Goal: Task Accomplishment & Management: Complete application form

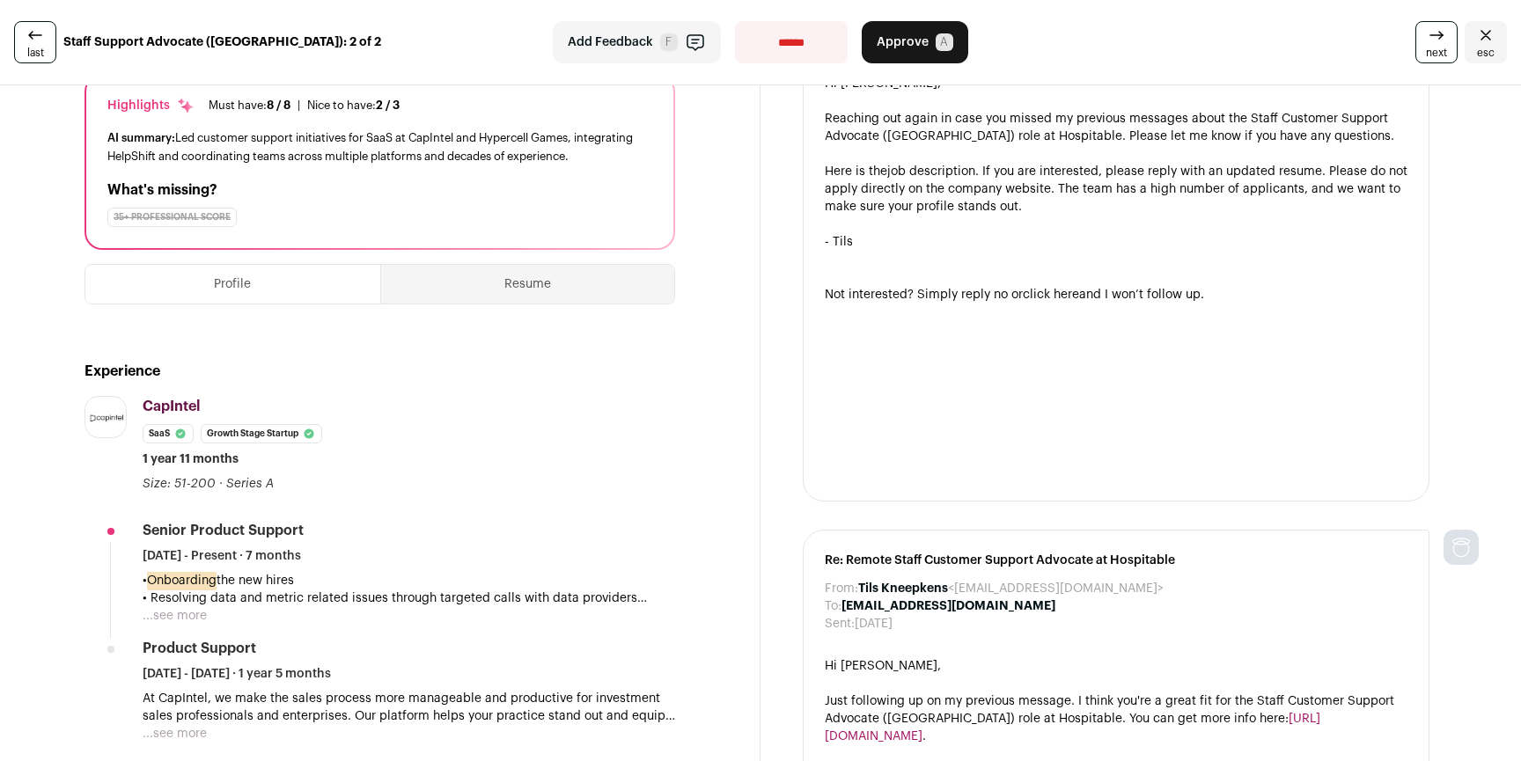
scroll to position [309, 0]
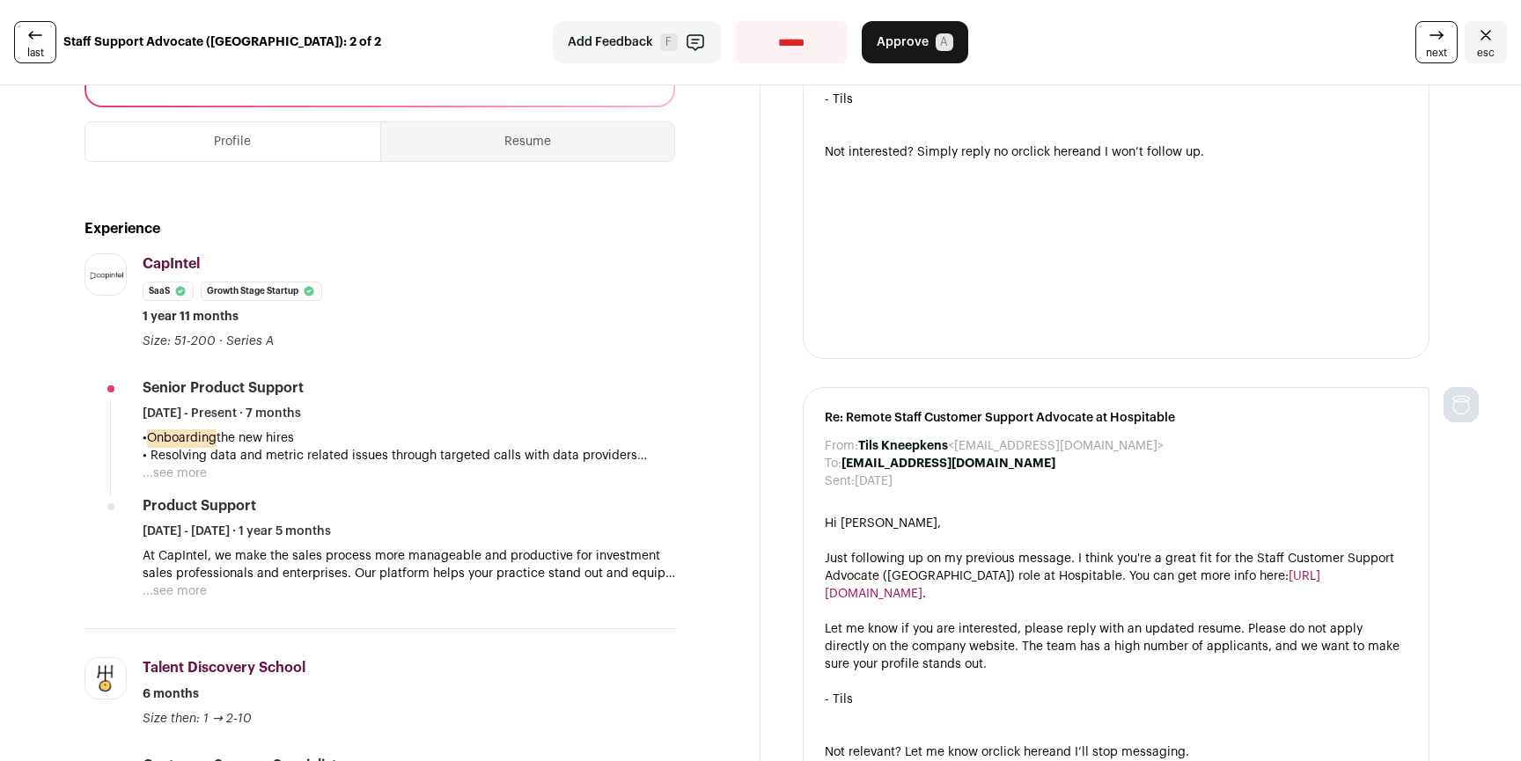
click at [188, 471] on button "...see more" at bounding box center [175, 474] width 64 height 18
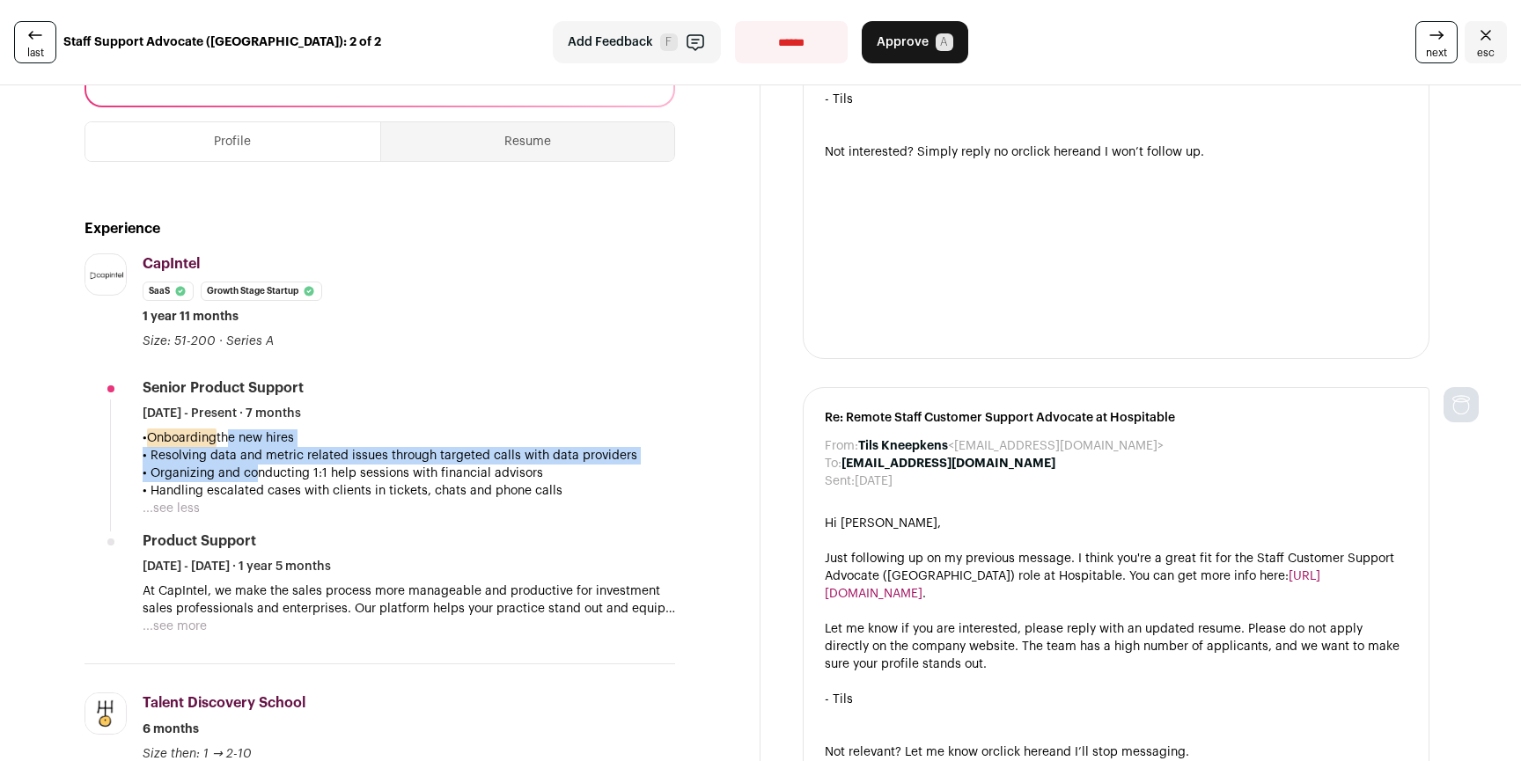
drag, startPoint x: 231, startPoint y: 450, endPoint x: 336, endPoint y: 478, distance: 108.4
click at [261, 481] on div "• Onboarding the new hires • Resolving data and metric related issues through t…" at bounding box center [409, 464] width 532 height 70
drag, startPoint x: 347, startPoint y: 480, endPoint x: 265, endPoint y: 442, distance: 90.2
click at [265, 442] on div "• Onboarding the new hires • Resolving data and metric related issues through t…" at bounding box center [409, 464] width 532 height 70
click at [265, 442] on p "• Onboarding the new hires" at bounding box center [409, 438] width 532 height 18
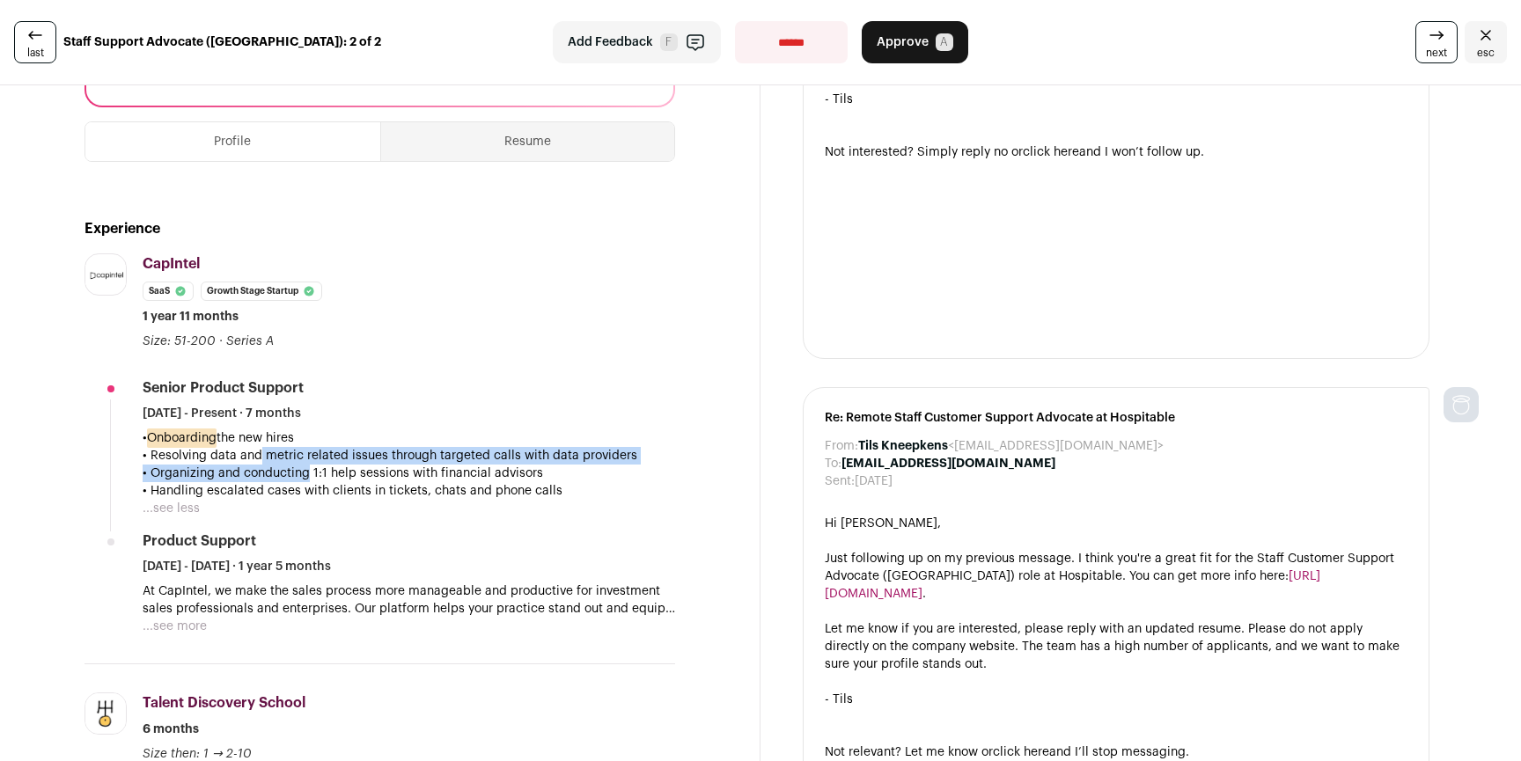
drag, startPoint x: 250, startPoint y: 450, endPoint x: 338, endPoint y: 492, distance: 97.6
click at [317, 487] on div "• Onboarding the new hires • Resolving data and metric related issues through t…" at bounding box center [409, 464] width 532 height 70
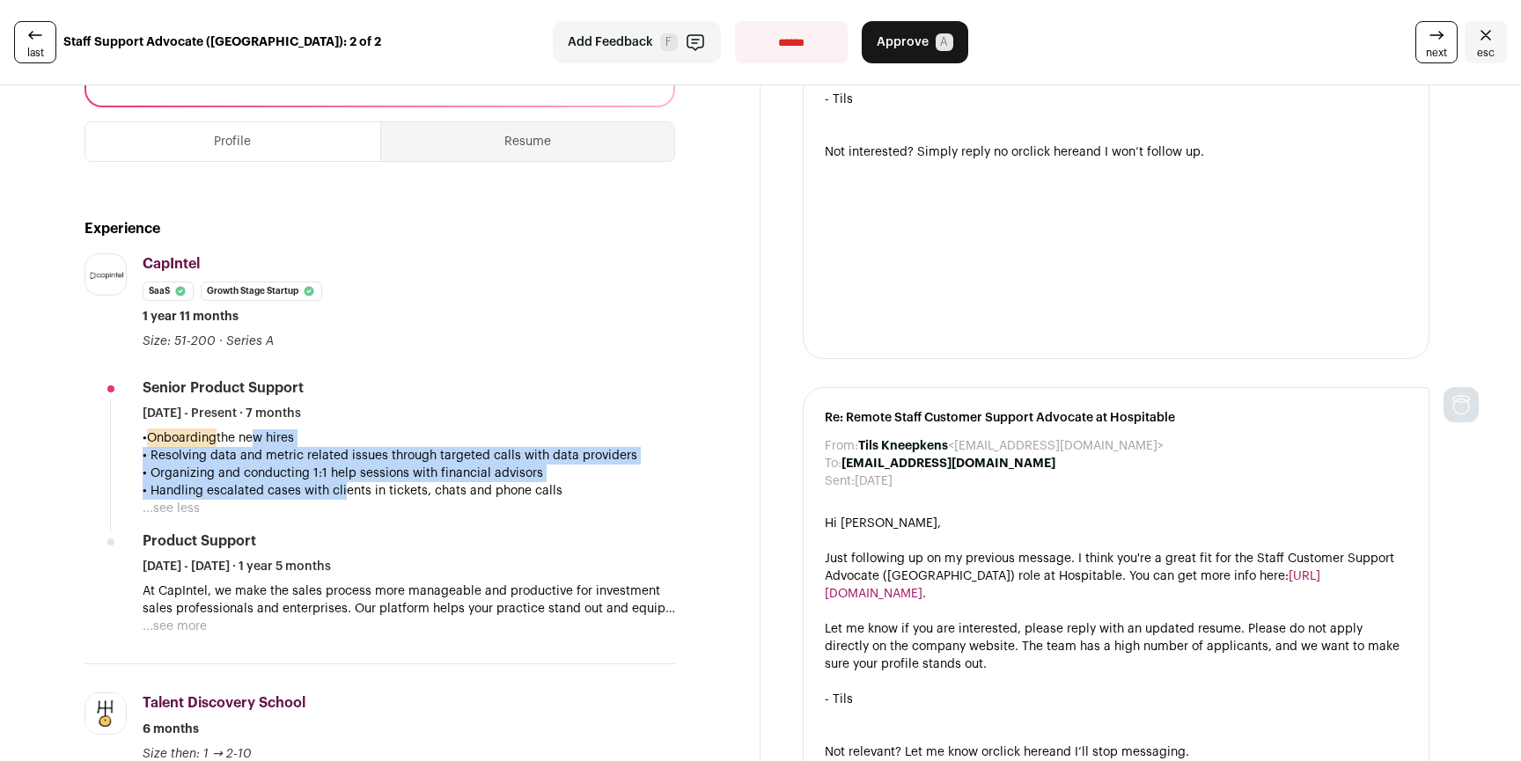
drag, startPoint x: 338, startPoint y: 492, endPoint x: 255, endPoint y: 444, distance: 95.4
click at [255, 444] on div "• Onboarding the new hires • Resolving data and metric related issues through t…" at bounding box center [409, 464] width 532 height 70
click at [255, 444] on p "• Onboarding the new hires" at bounding box center [409, 438] width 532 height 18
drag, startPoint x: 229, startPoint y: 434, endPoint x: 292, endPoint y: 486, distance: 81.9
click at [292, 486] on div "• Onboarding the new hires • Resolving data and metric related issues through t…" at bounding box center [409, 464] width 532 height 70
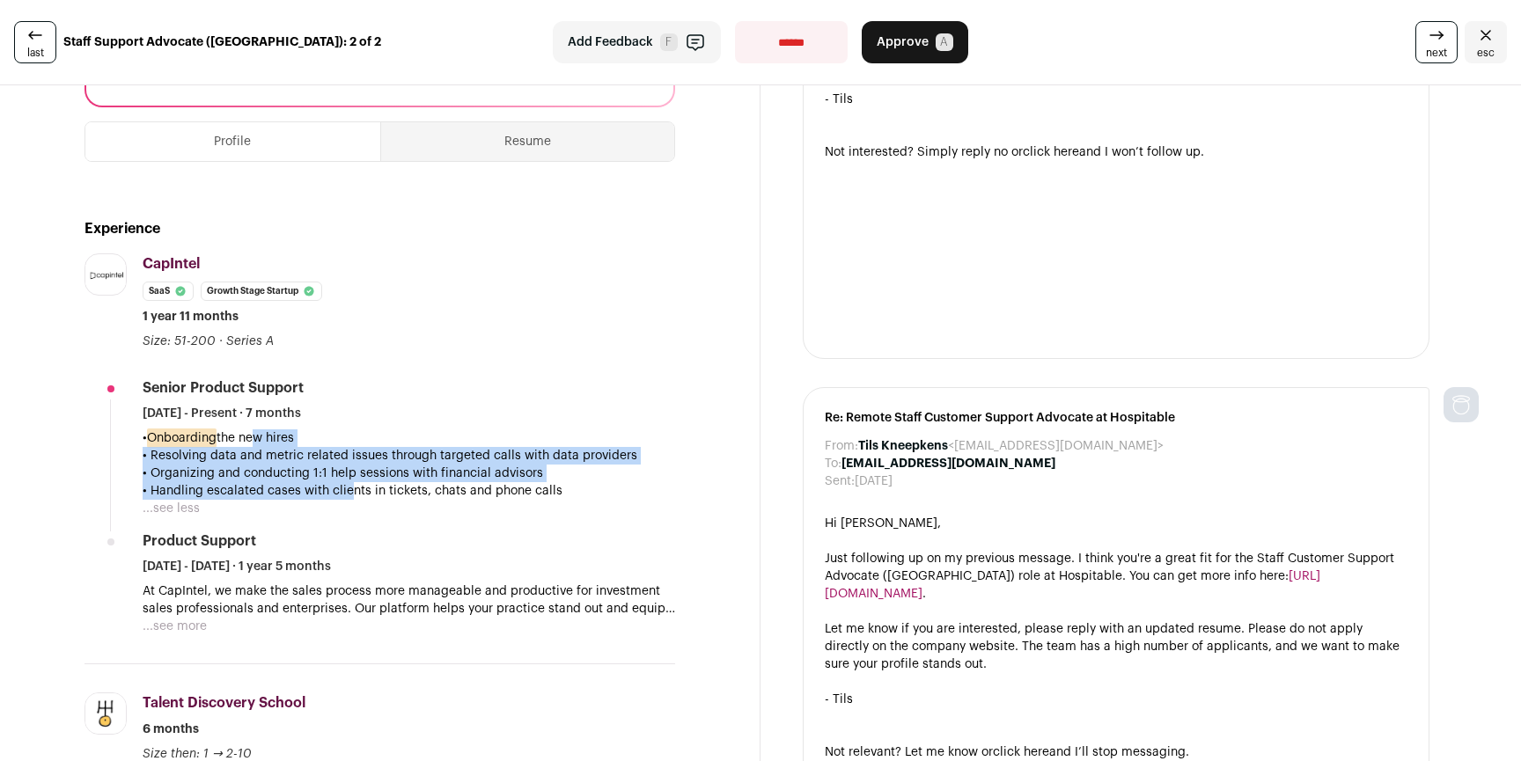
drag, startPoint x: 329, startPoint y: 477, endPoint x: 246, endPoint y: 439, distance: 91.8
click at [250, 441] on div "• Onboarding the new hires • Resolving data and metric related issues through t…" at bounding box center [409, 464] width 532 height 70
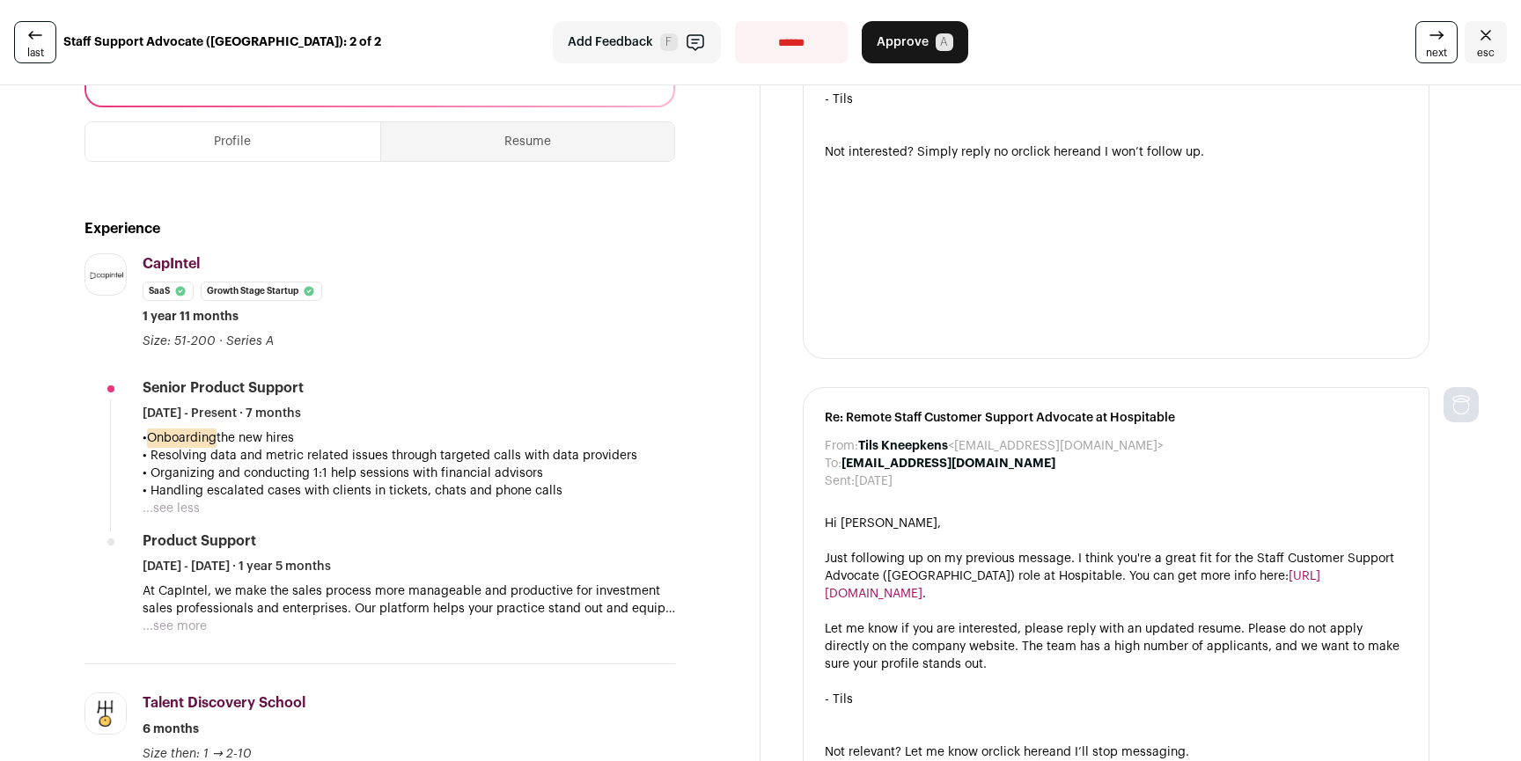
click at [245, 439] on p "• Onboarding the new hires" at bounding box center [409, 438] width 532 height 18
click at [166, 628] on button "...see more" at bounding box center [175, 627] width 64 height 18
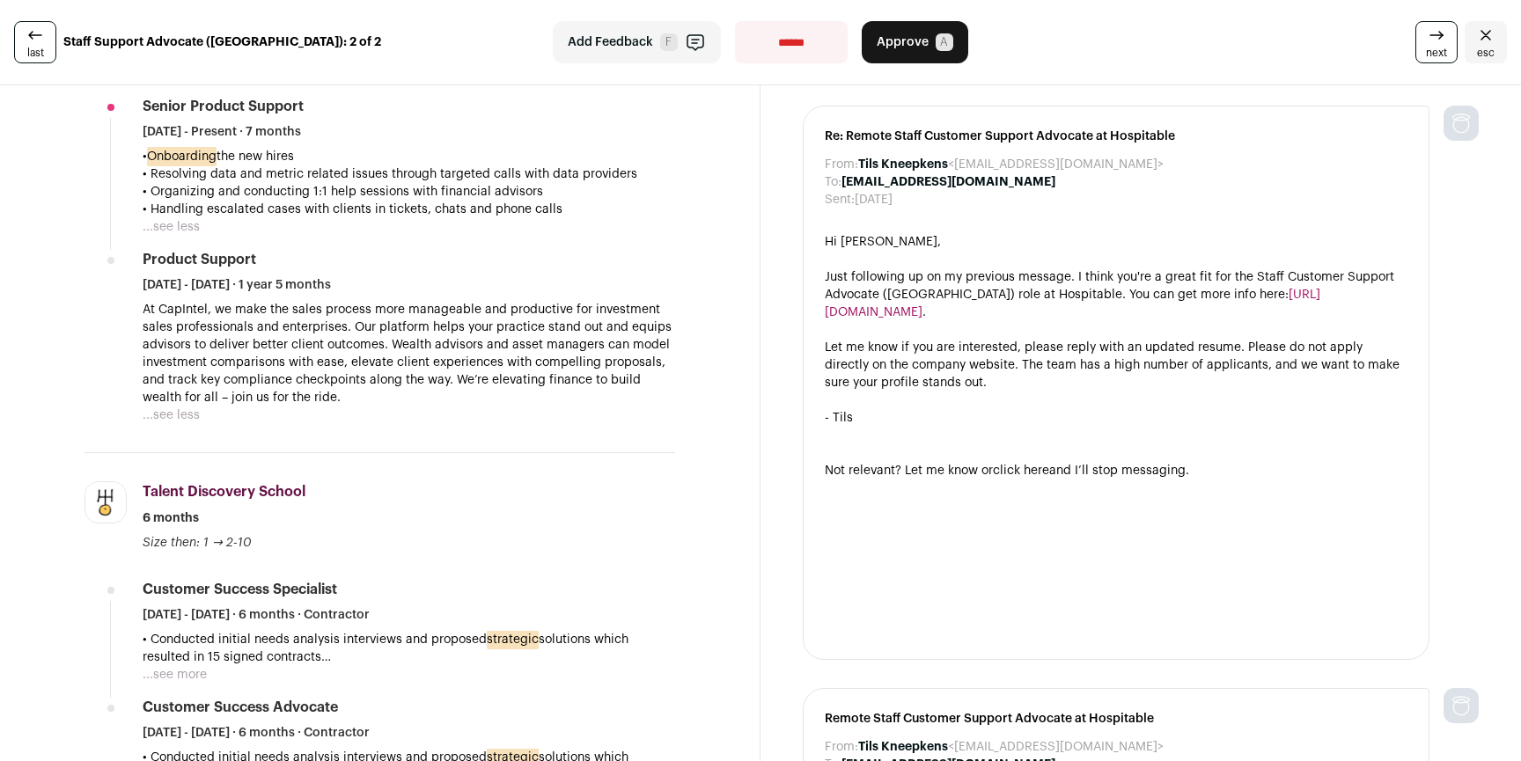
scroll to position [0, 0]
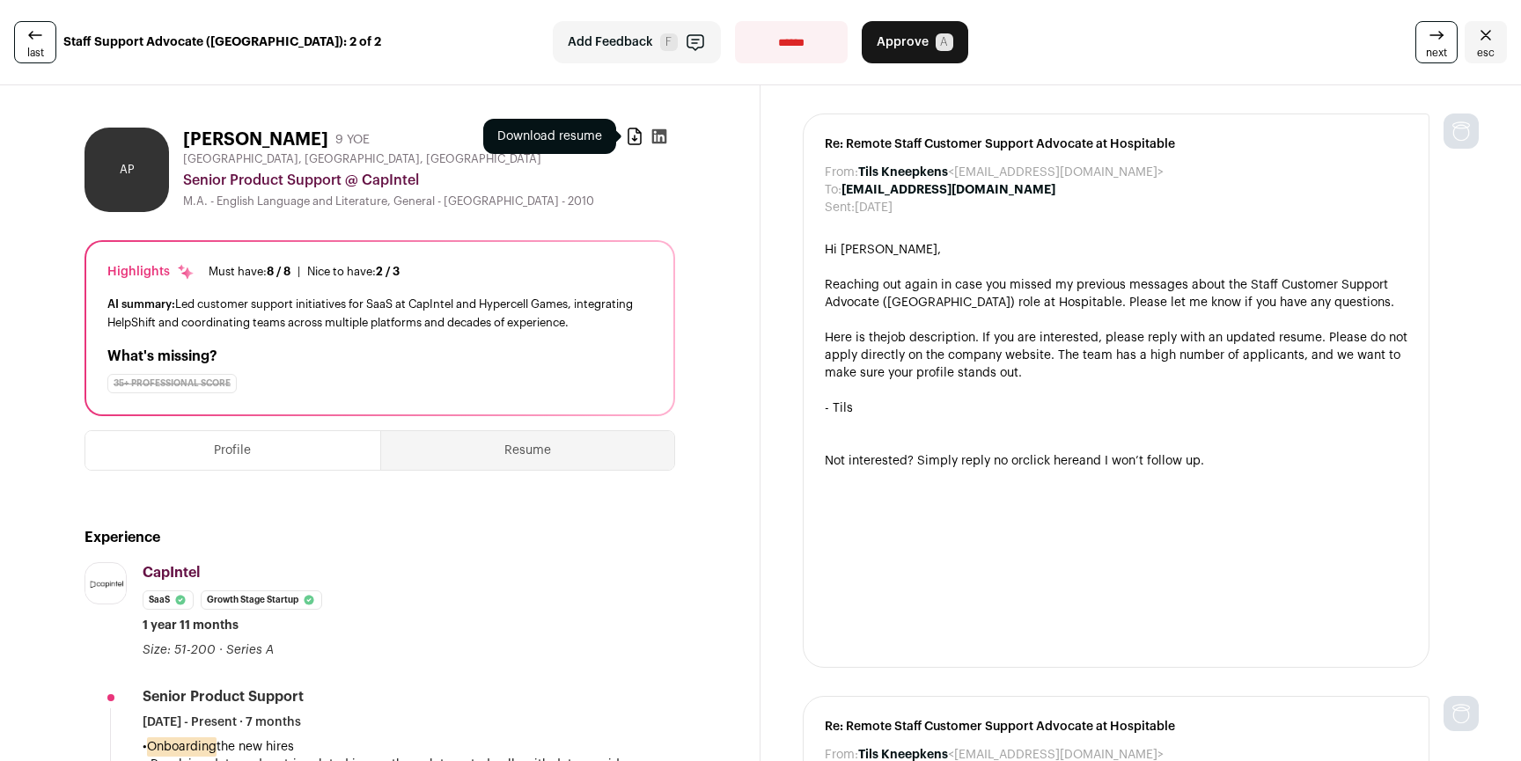
click at [626, 130] on icon at bounding box center [635, 137] width 18 height 18
click at [652, 142] on icon at bounding box center [659, 136] width 15 height 15
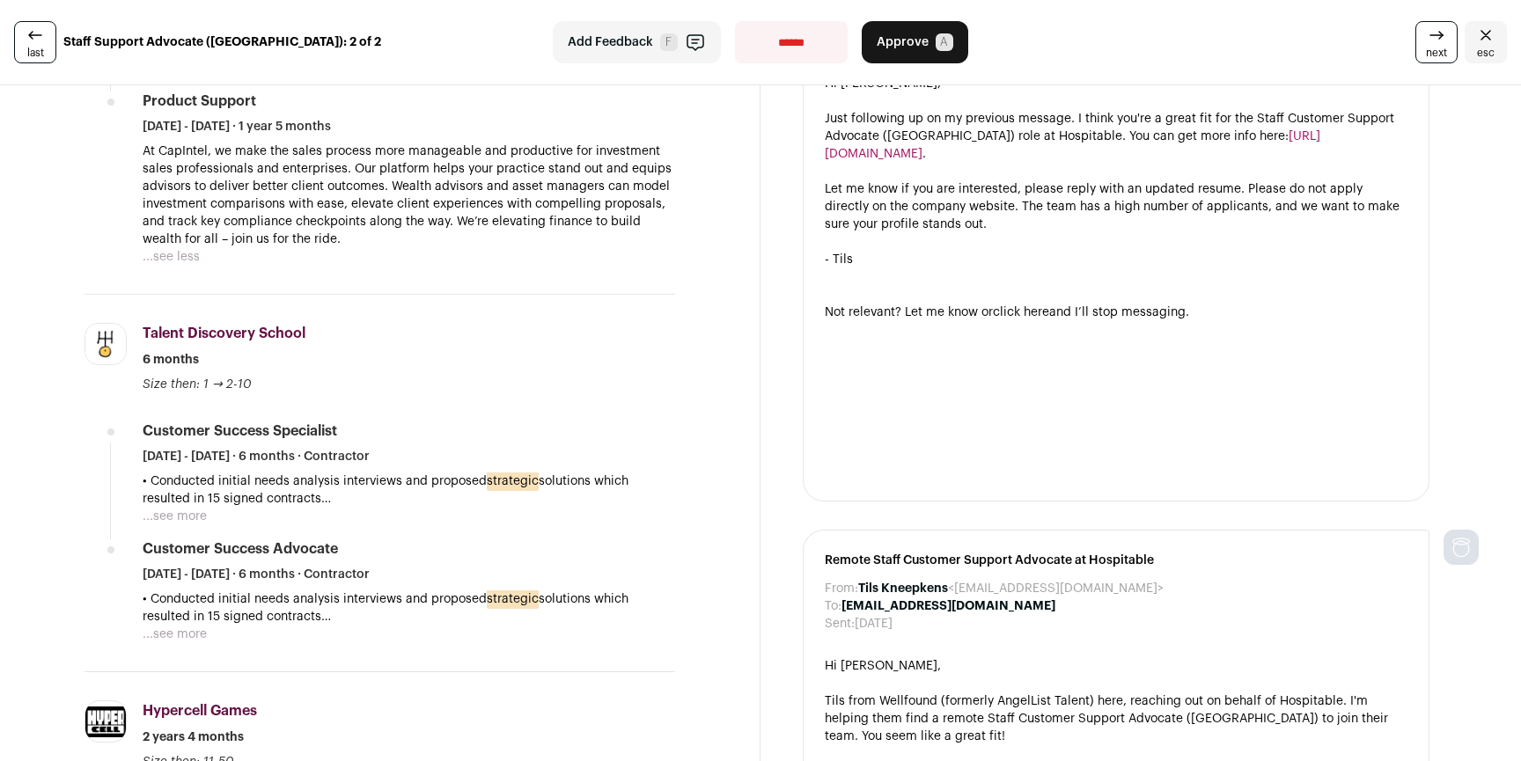
scroll to position [1116, 0]
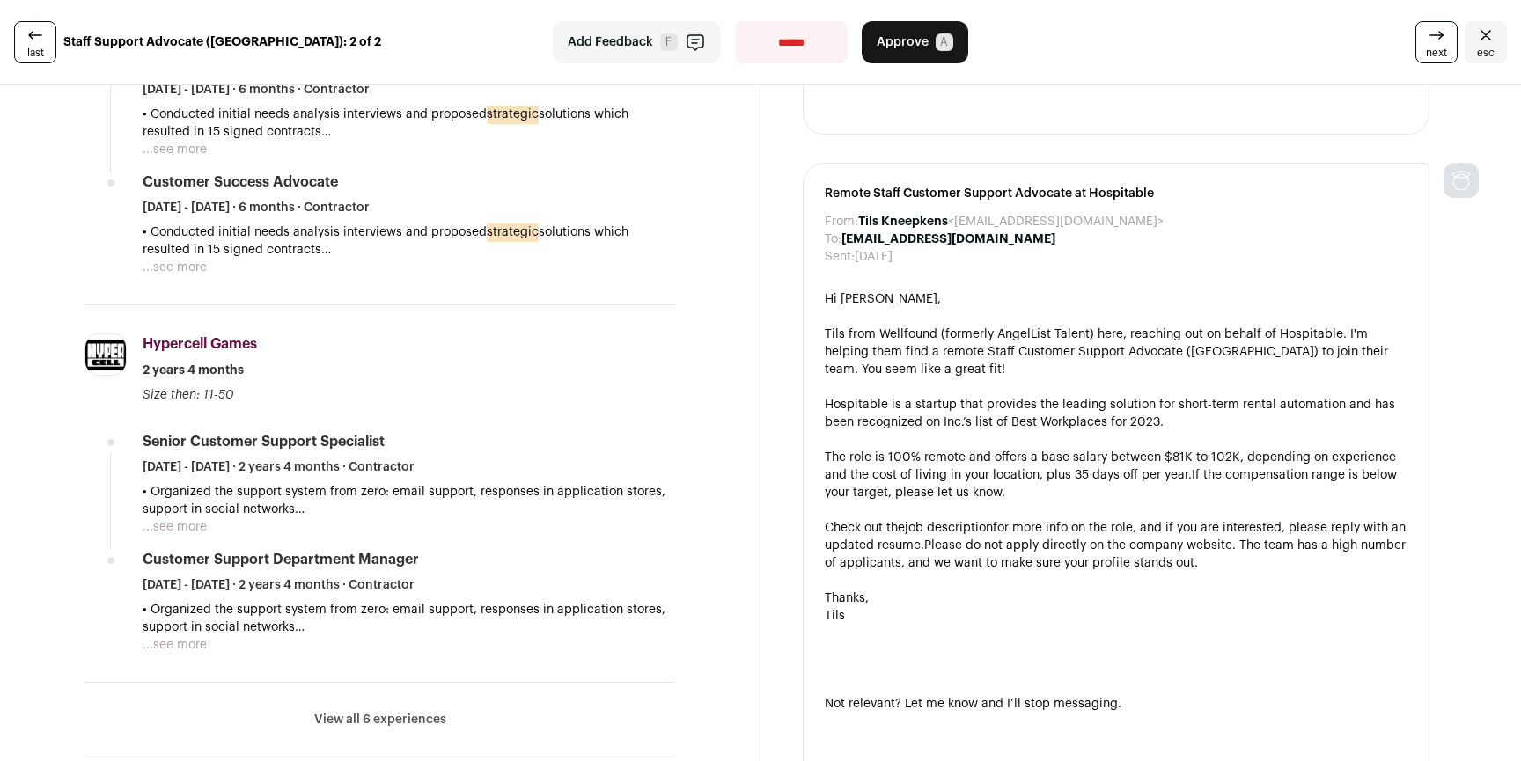
click at [417, 714] on button "View all 6 experiences" at bounding box center [380, 720] width 132 height 18
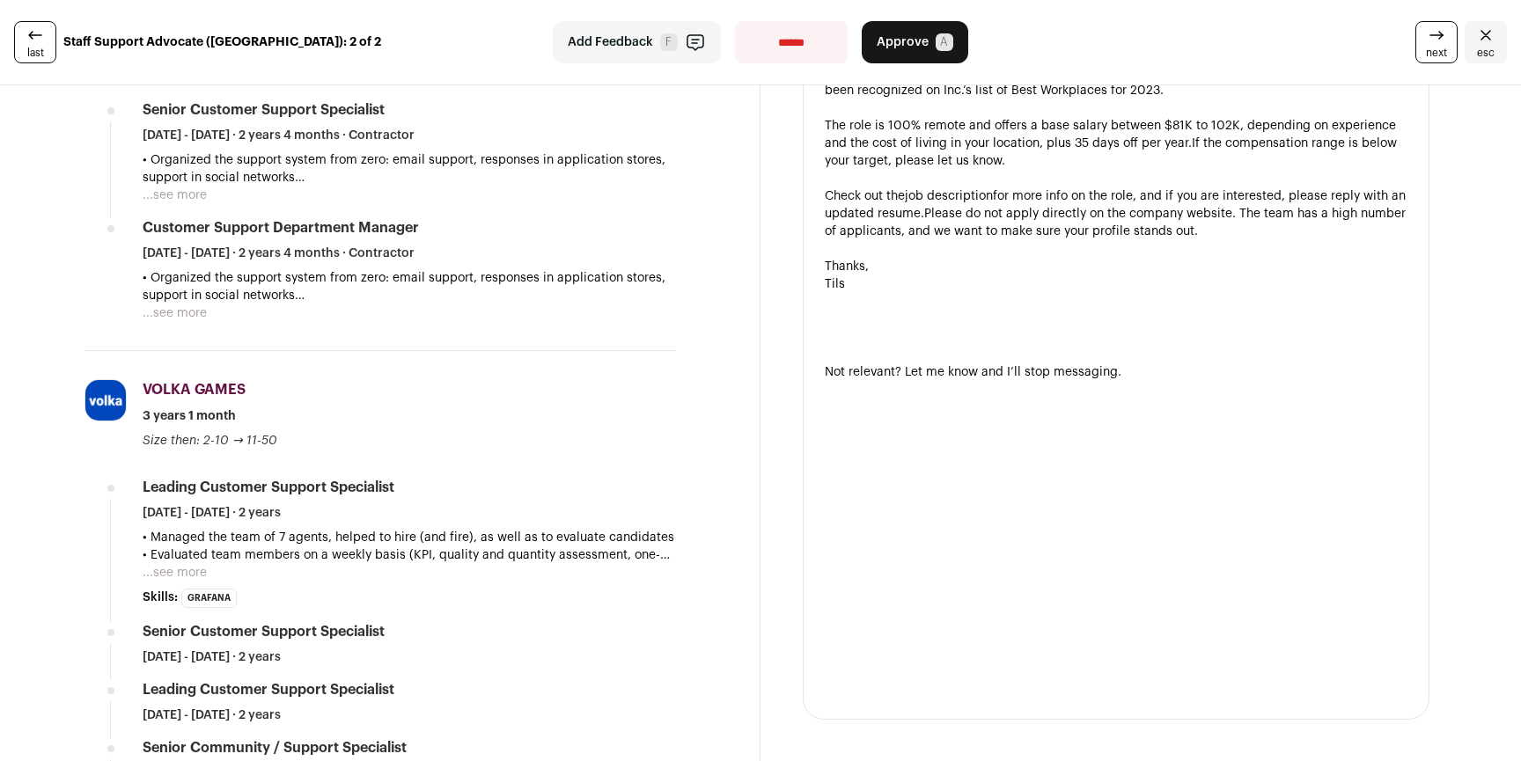
scroll to position [1089, 0]
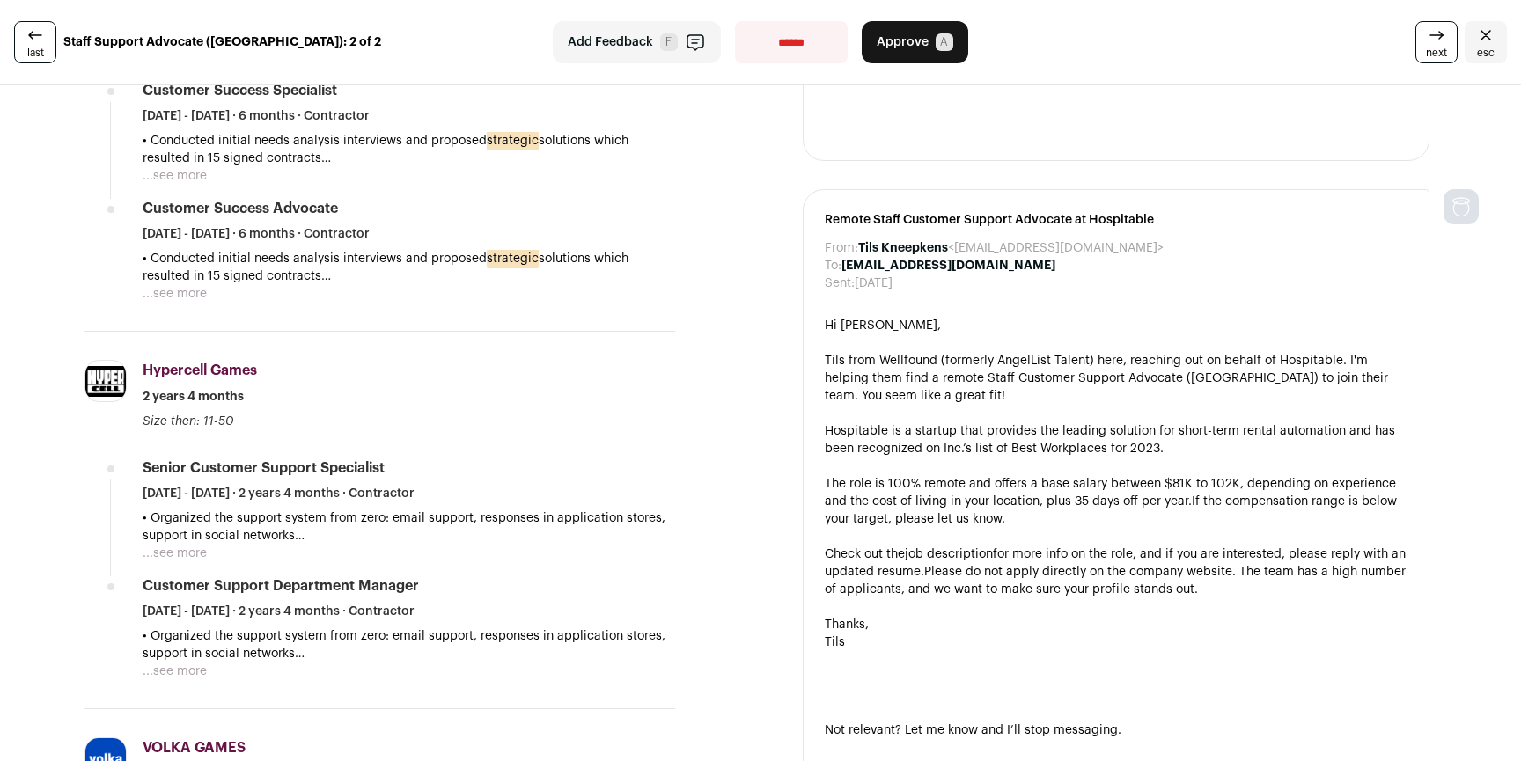
click at [156, 554] on button "...see more" at bounding box center [175, 554] width 64 height 18
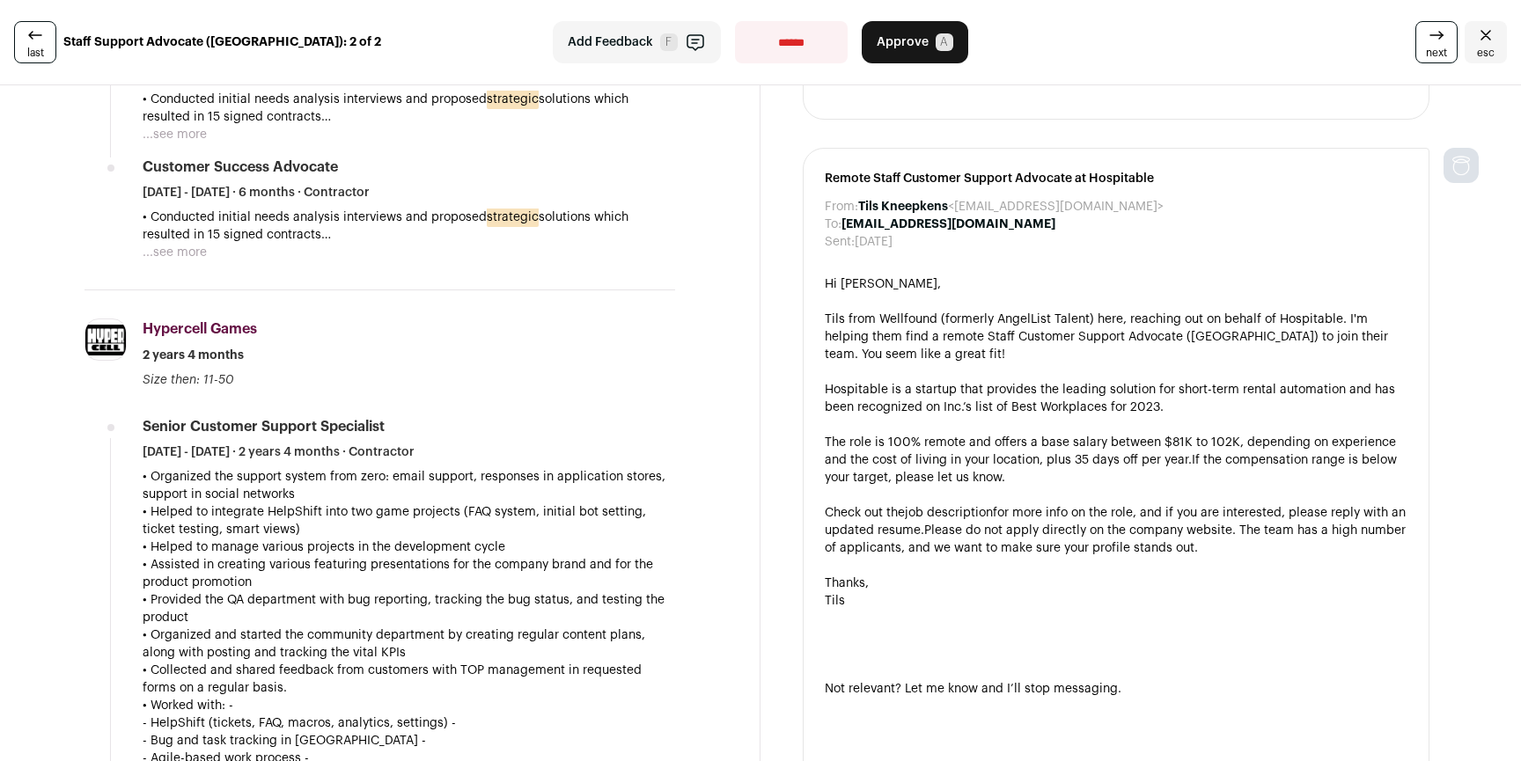
scroll to position [1427, 0]
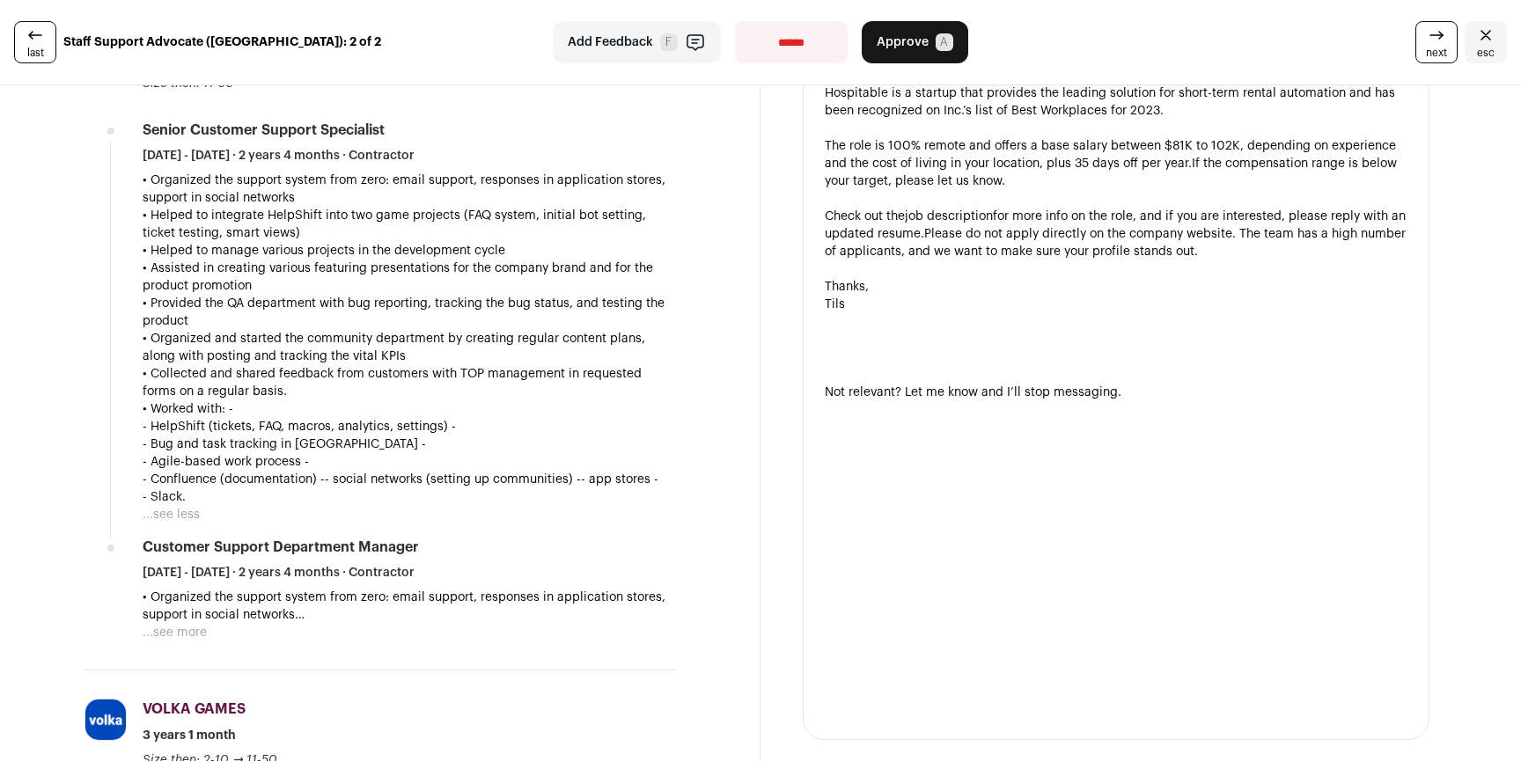
click at [194, 635] on button "...see more" at bounding box center [175, 633] width 64 height 18
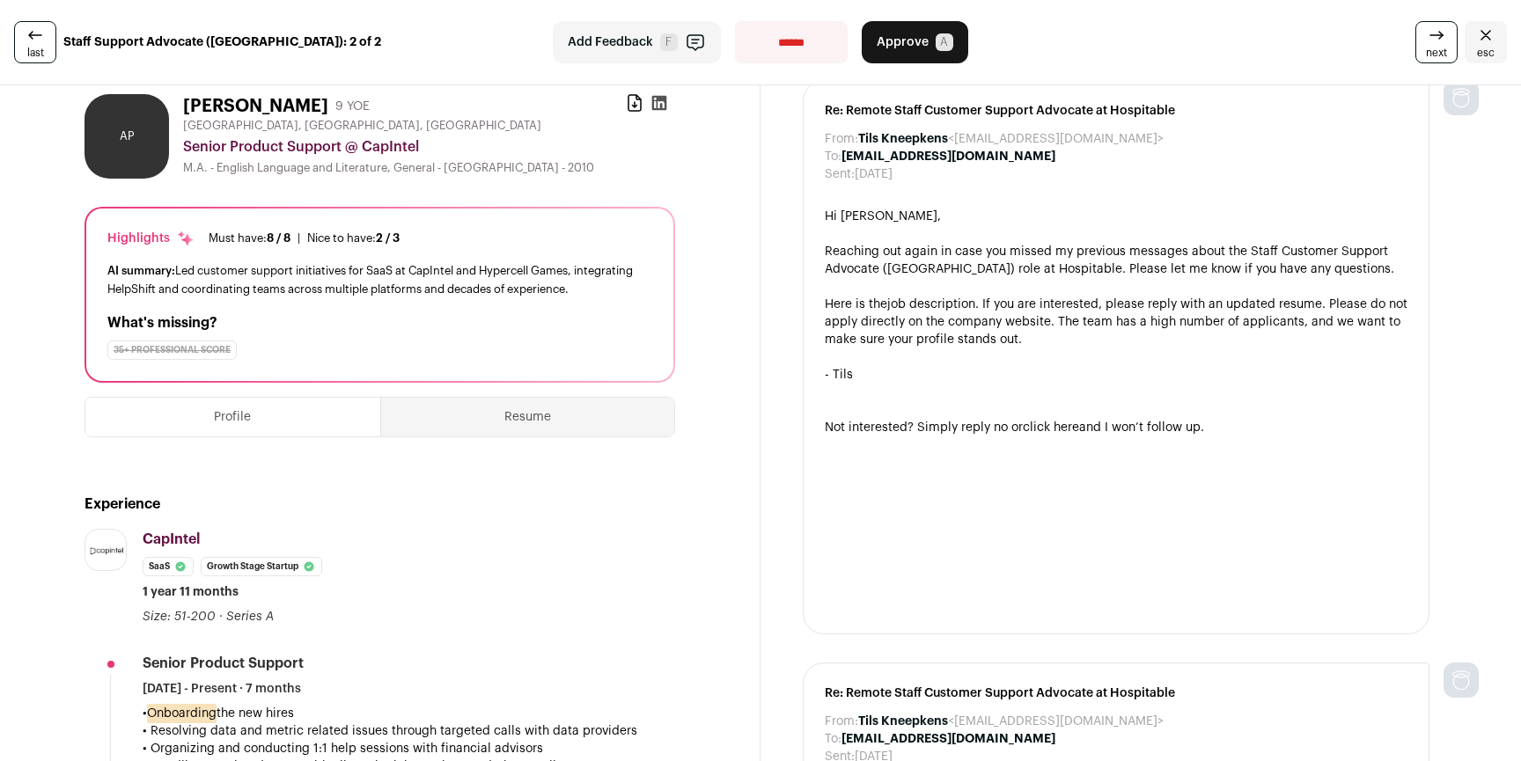
scroll to position [0, 0]
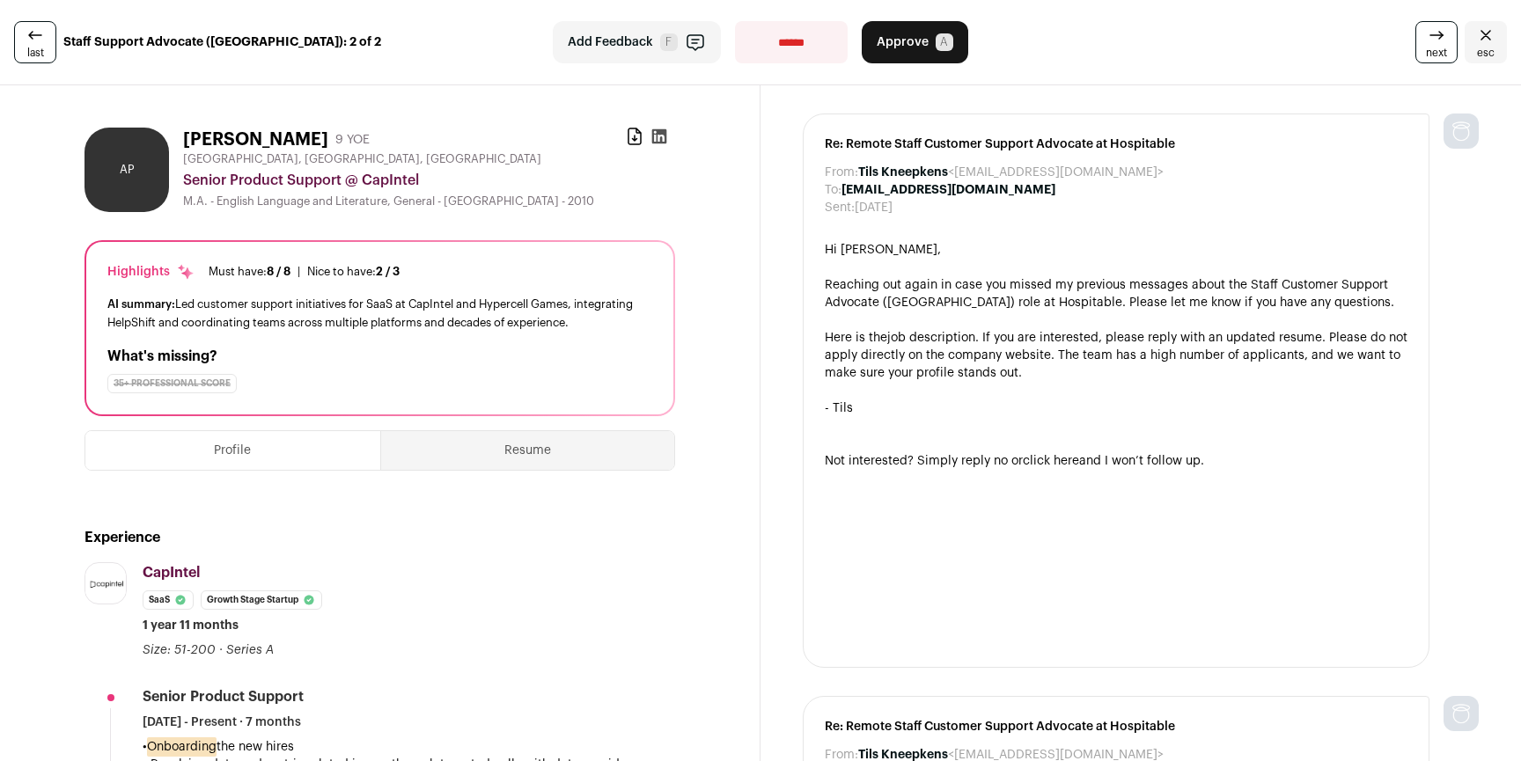
click at [921, 60] on button "Approve A" at bounding box center [915, 42] width 106 height 42
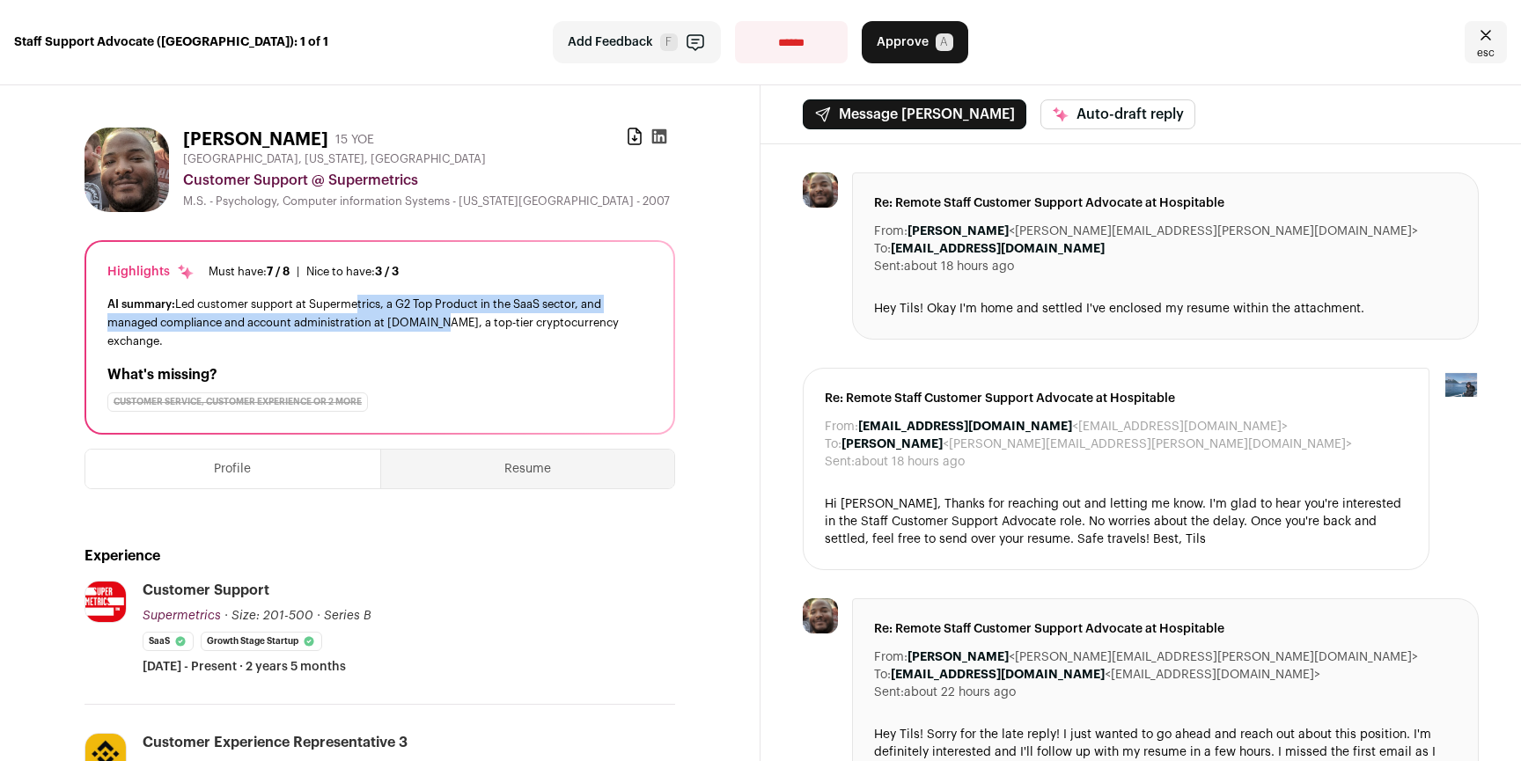
drag, startPoint x: 358, startPoint y: 307, endPoint x: 446, endPoint y: 319, distance: 88.9
click at [444, 319] on div "AI summary: Led customer support at Supermetrics, a G2 Top Product in the SaaS …" at bounding box center [379, 322] width 545 height 55
drag, startPoint x: 430, startPoint y: 314, endPoint x: 382, endPoint y: 307, distance: 48.9
click at [385, 308] on div "AI summary: Led customer support at Supermetrics, a G2 Top Product in the SaaS …" at bounding box center [379, 322] width 545 height 55
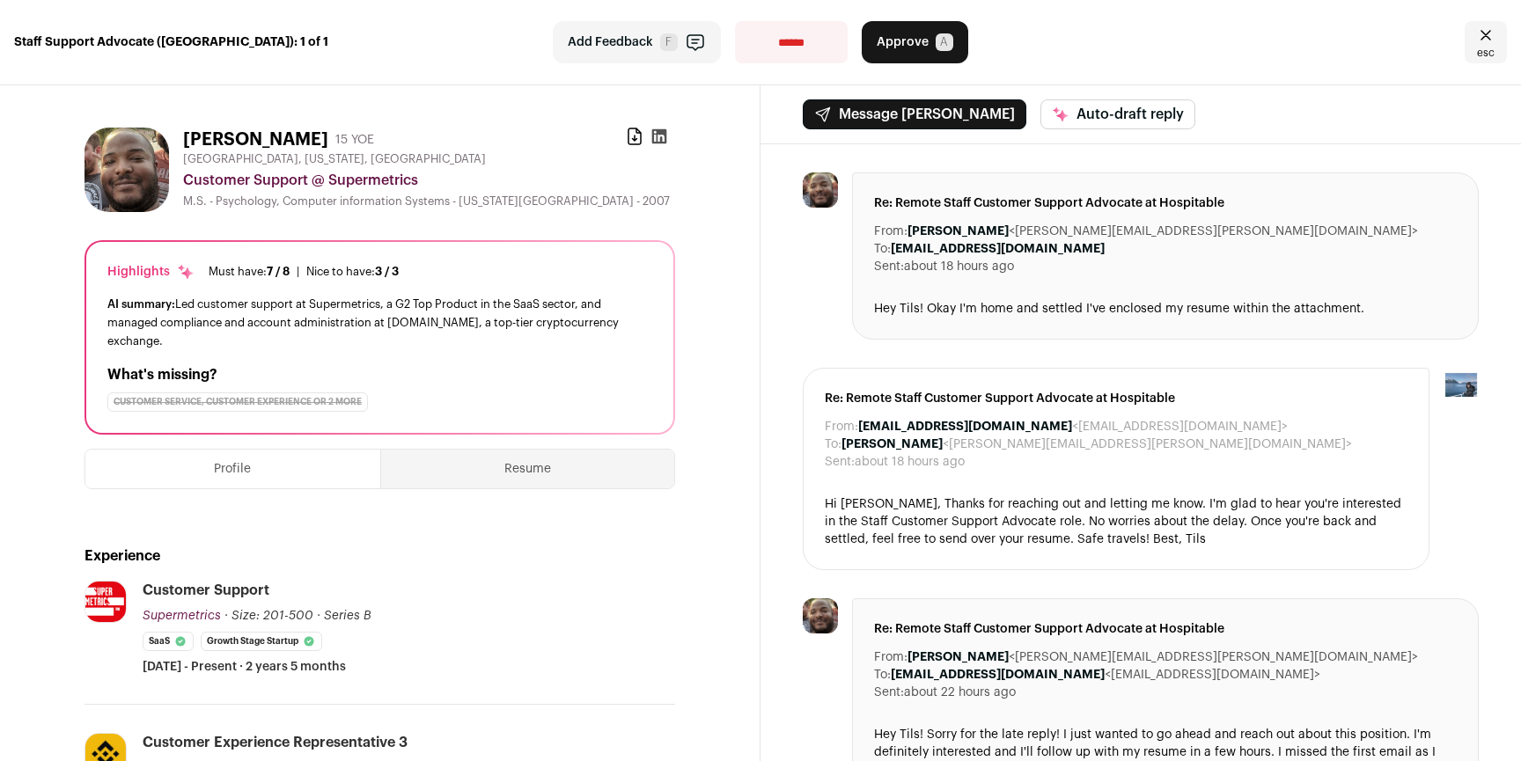
click at [381, 307] on div "AI summary: Led customer support at Supermetrics, a G2 Top Product in the SaaS …" at bounding box center [379, 322] width 545 height 55
drag, startPoint x: 270, startPoint y: 310, endPoint x: 411, endPoint y: 324, distance: 141.5
click at [336, 316] on div "AI summary: Led customer support at Supermetrics, a G2 Top Product in the SaaS …" at bounding box center [379, 322] width 545 height 55
drag, startPoint x: 358, startPoint y: 318, endPoint x: 299, endPoint y: 308, distance: 59.8
click at [335, 315] on div "AI summary: Led customer support at Supermetrics, a G2 Top Product in the SaaS …" at bounding box center [379, 322] width 545 height 55
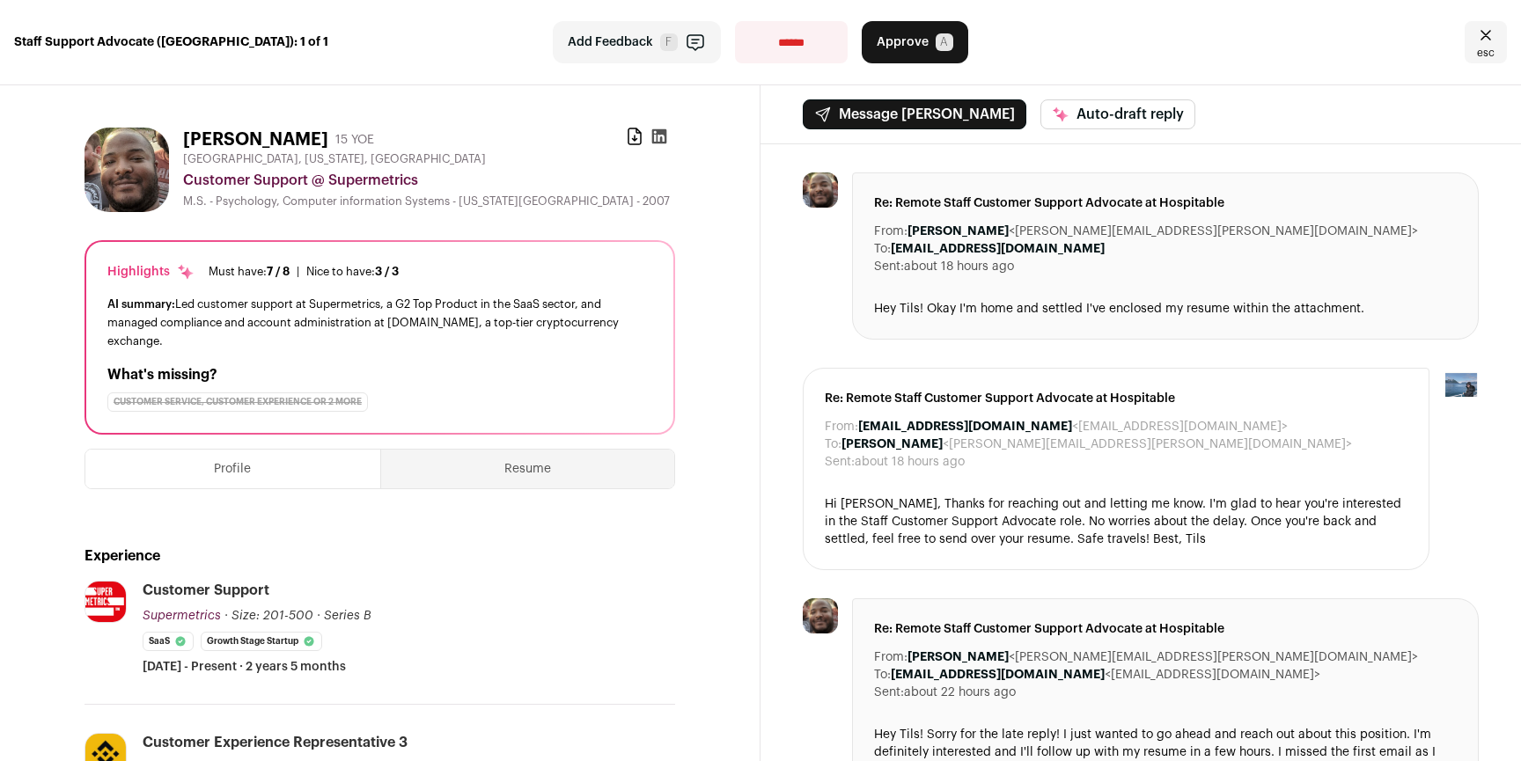
click at [299, 308] on div "AI summary: Led customer support at Supermetrics, a G2 Top Product in the SaaS …" at bounding box center [379, 322] width 545 height 55
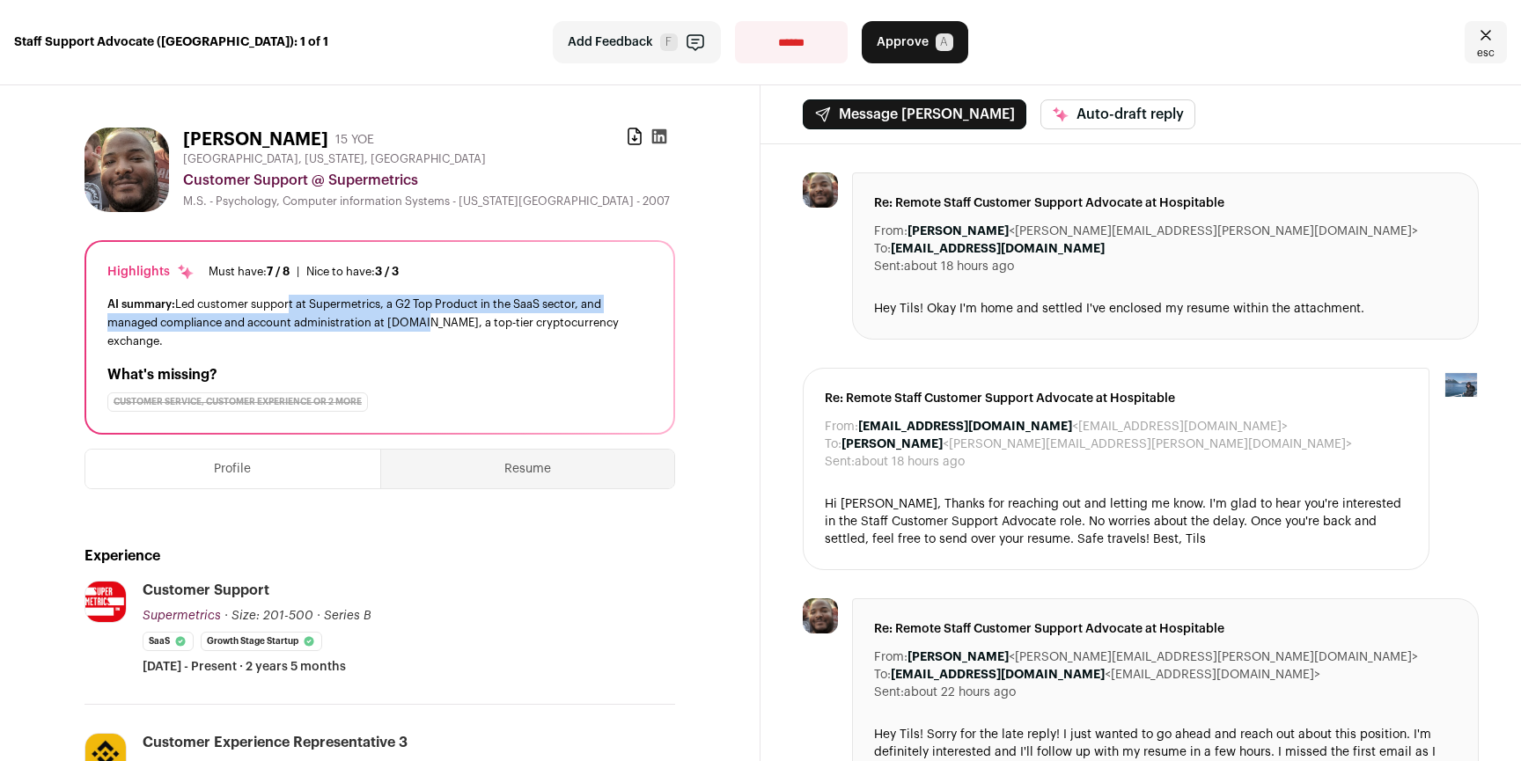
drag, startPoint x: 290, startPoint y: 304, endPoint x: 423, endPoint y: 315, distance: 133.3
click at [422, 315] on div "AI summary: Led customer support at Supermetrics, a G2 Top Product in the SaaS …" at bounding box center [379, 322] width 545 height 55
drag, startPoint x: 396, startPoint y: 312, endPoint x: 336, endPoint y: 303, distance: 60.6
click at [338, 304] on div "AI summary: Led customer support at Supermetrics, a G2 Top Product in the SaaS …" at bounding box center [379, 322] width 545 height 55
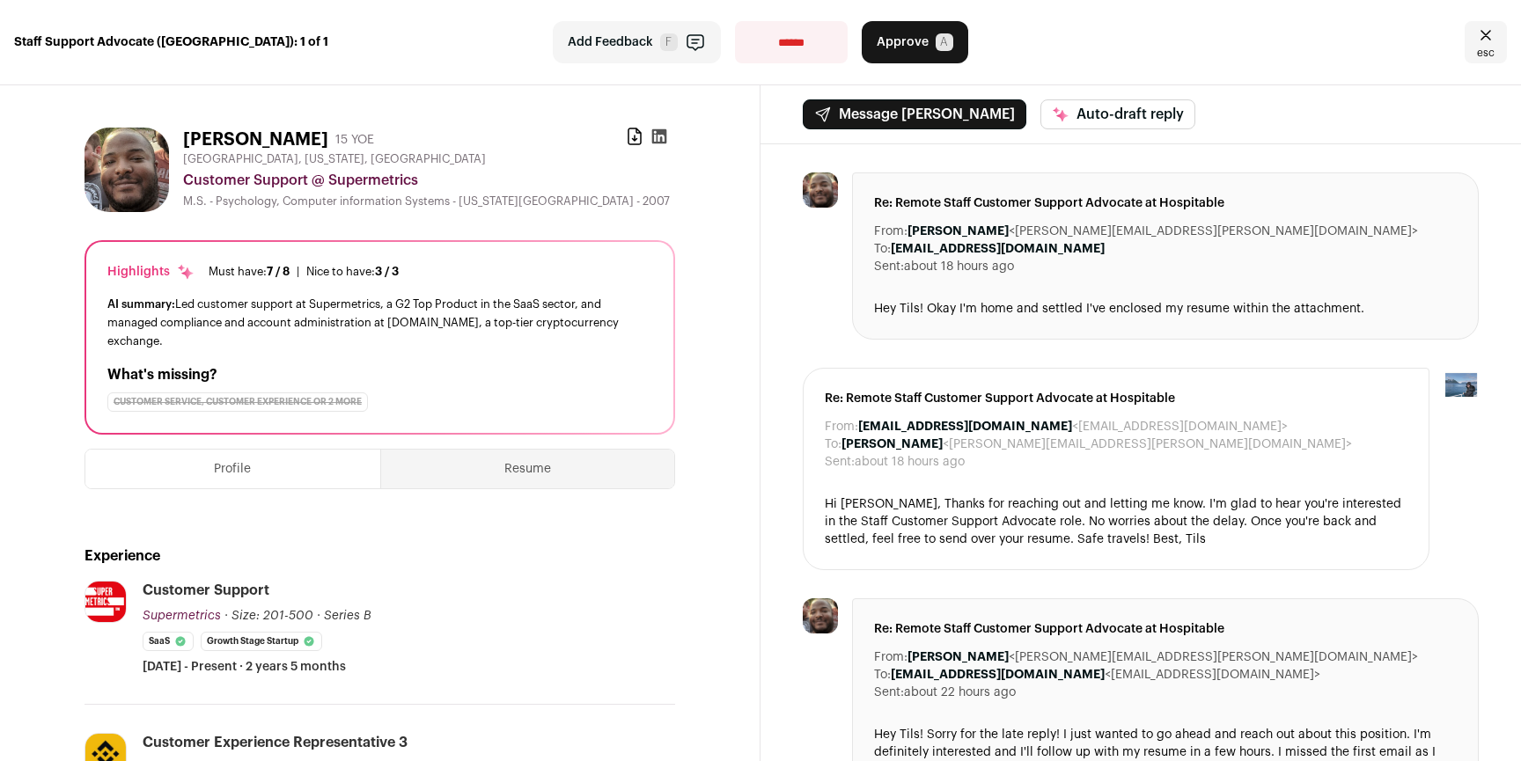
click at [334, 303] on div "AI summary: Led customer support at Supermetrics, a G2 Top Product in the SaaS …" at bounding box center [379, 322] width 545 height 55
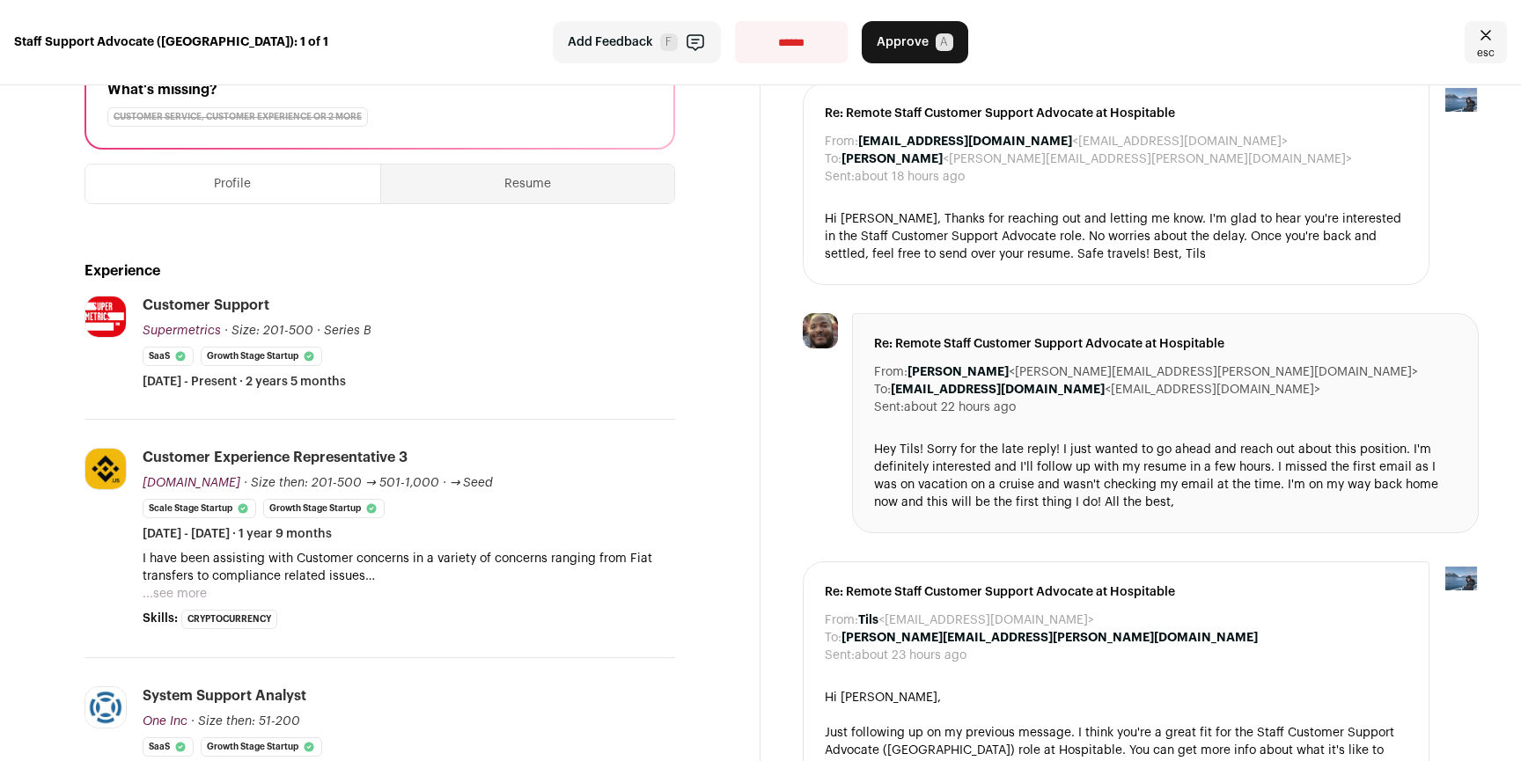
scroll to position [438, 0]
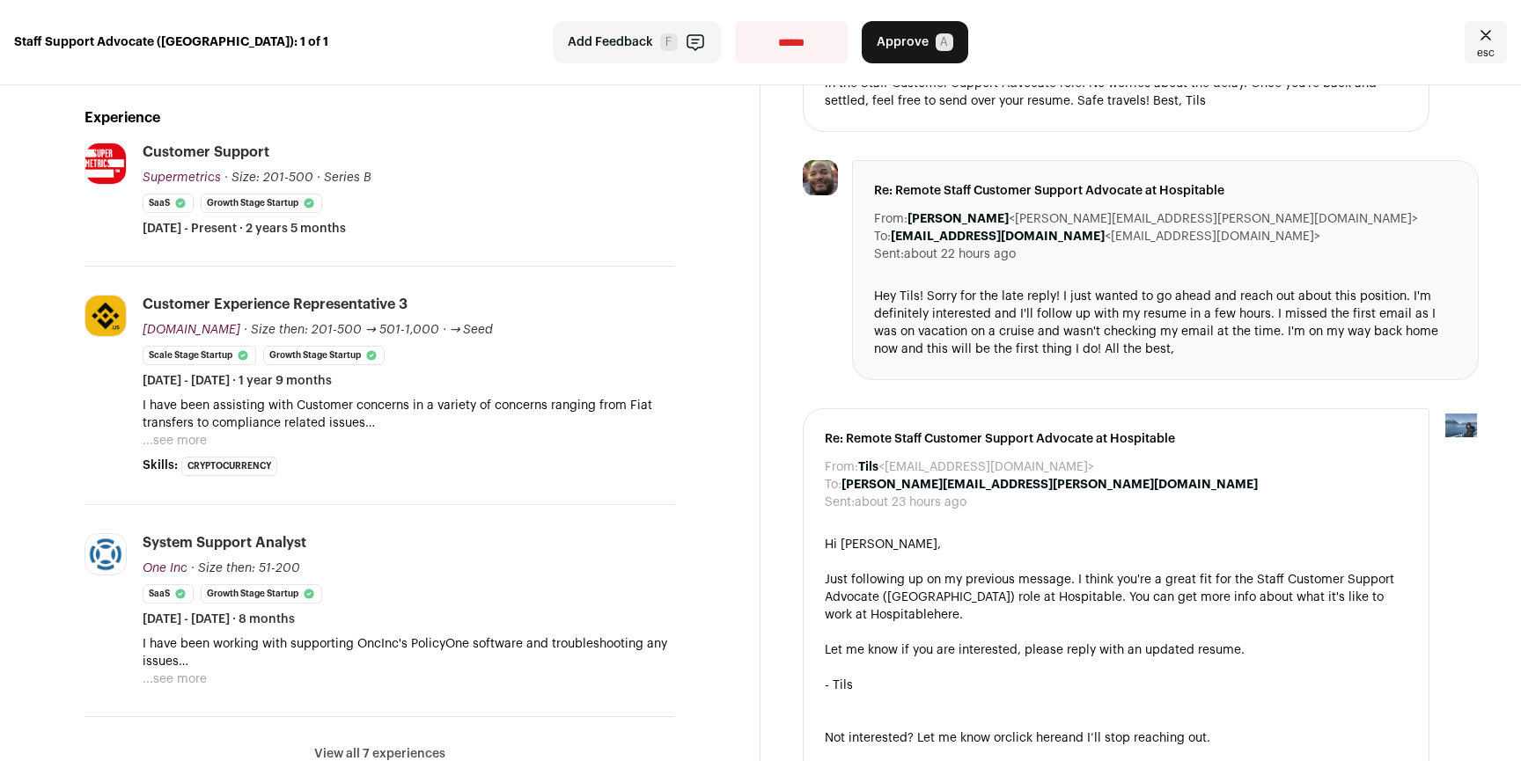
click at [183, 436] on button "...see more" at bounding box center [175, 441] width 64 height 18
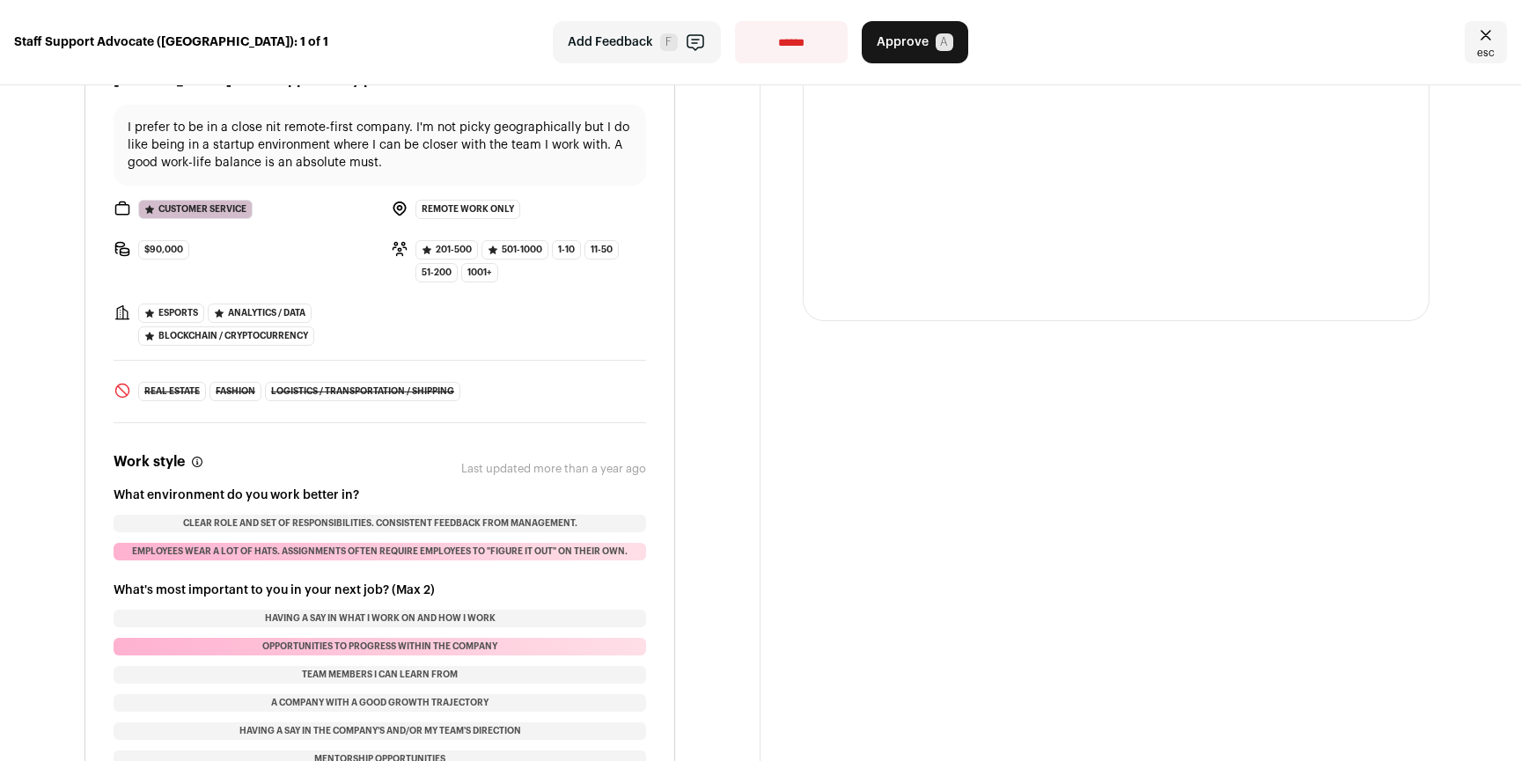
scroll to position [1625, 0]
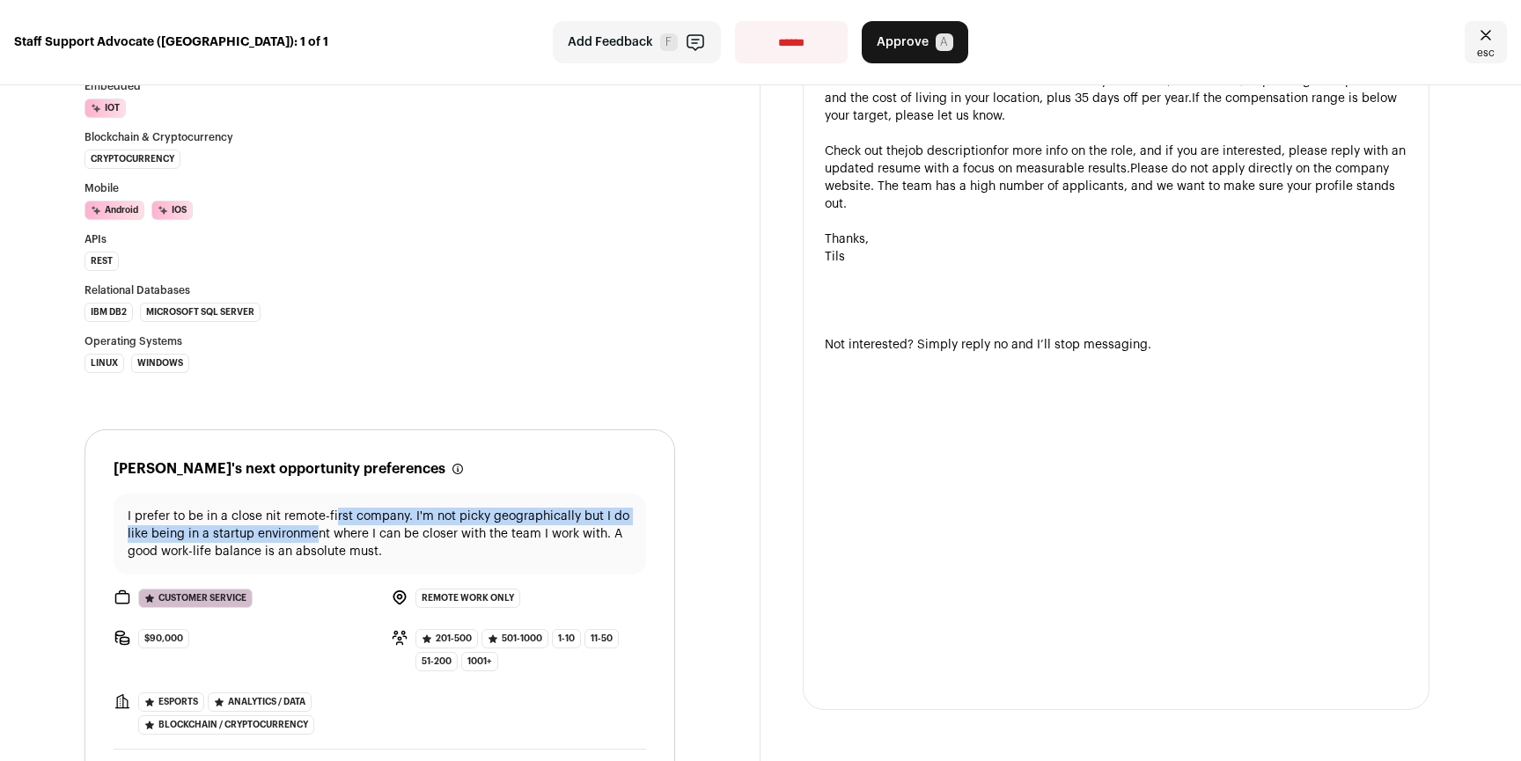
drag, startPoint x: 334, startPoint y: 521, endPoint x: 311, endPoint y: 546, distance: 34.2
click at [312, 544] on p "I prefer to be in a close nit remote-first company. I'm not picky geographicall…" at bounding box center [380, 534] width 504 height 53
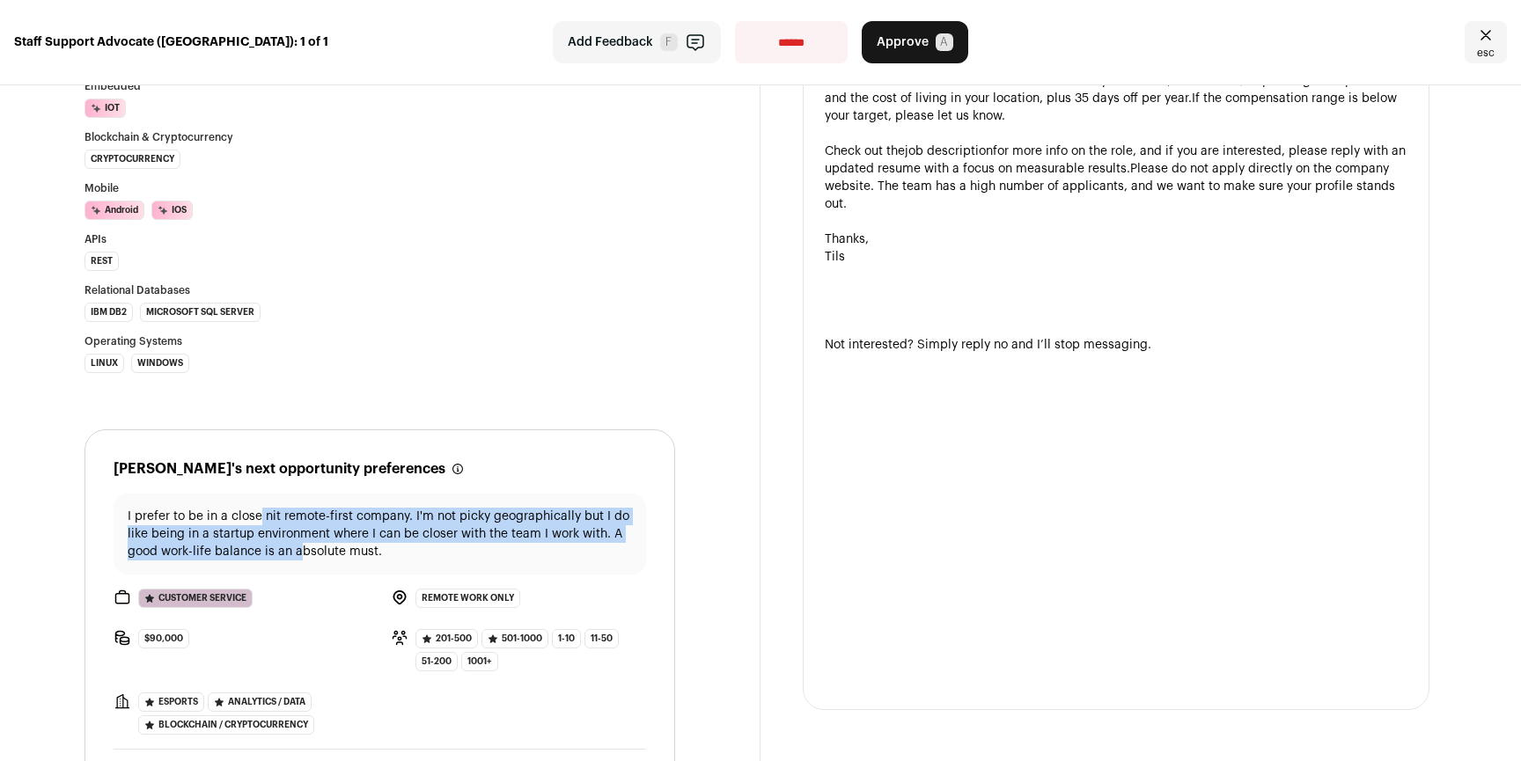
drag, startPoint x: 301, startPoint y: 553, endPoint x: 255, endPoint y: 521, distance: 55.7
click at [257, 523] on p "I prefer to be in a close nit remote-first company. I'm not picky geographicall…" at bounding box center [380, 534] width 504 height 53
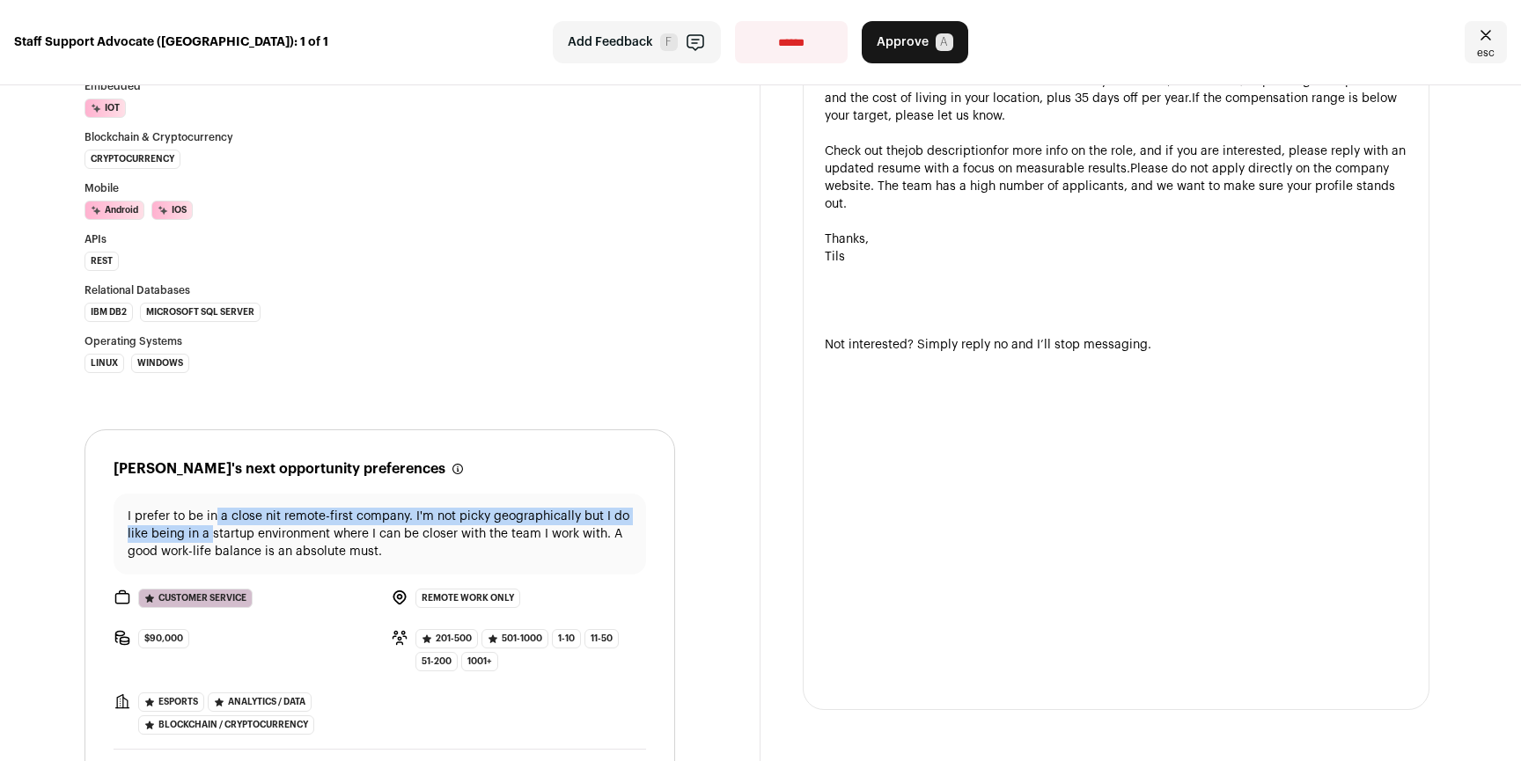
drag, startPoint x: 213, startPoint y: 517, endPoint x: 216, endPoint y: 535, distance: 18.7
click at [216, 535] on p "I prefer to be in a close nit remote-first company. I'm not picky geographicall…" at bounding box center [380, 534] width 504 height 53
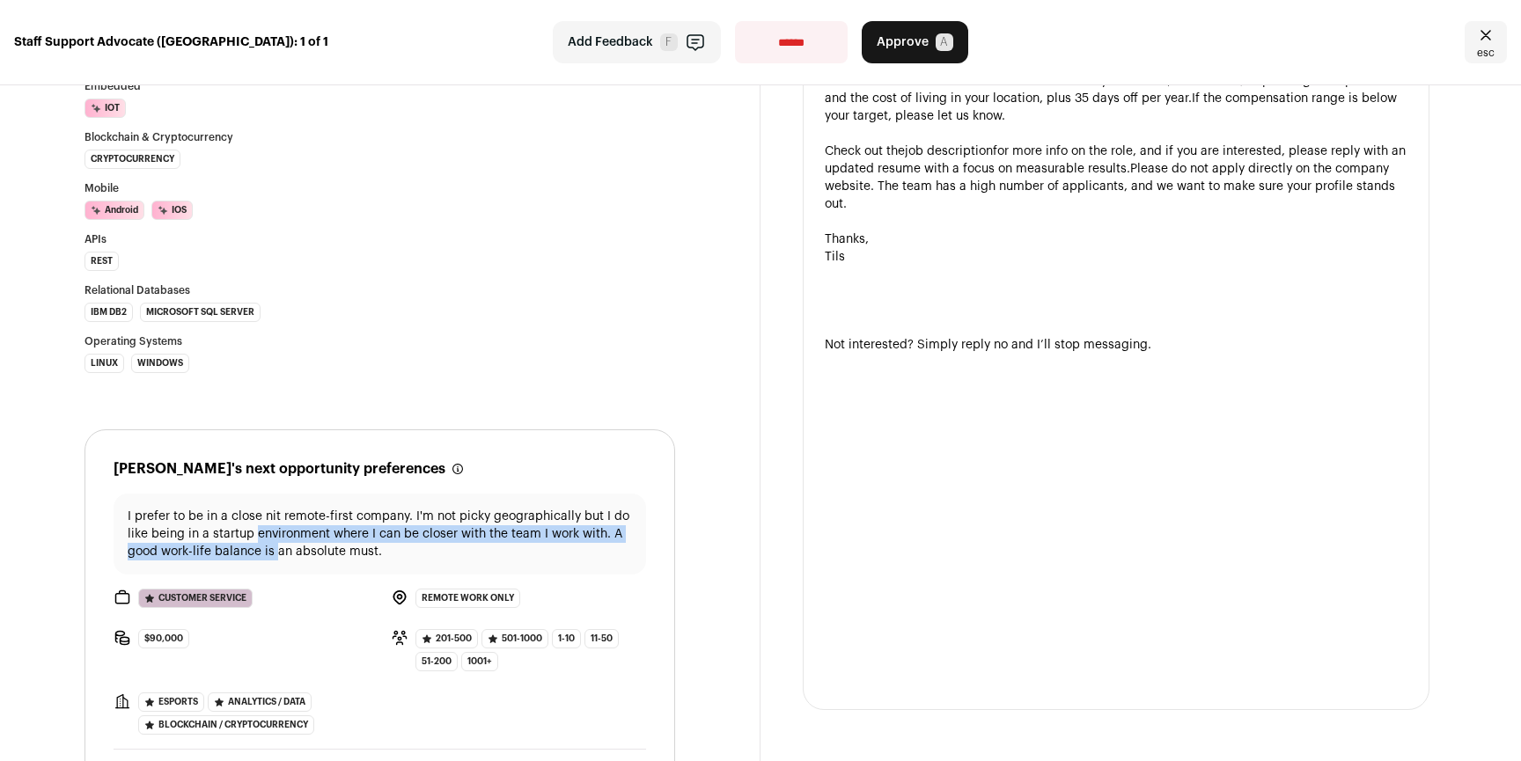
drag, startPoint x: 275, startPoint y: 548, endPoint x: 247, endPoint y: 530, distance: 33.0
click at [249, 531] on p "I prefer to be in a close nit remote-first company. I'm not picky geographicall…" at bounding box center [380, 534] width 504 height 53
click at [246, 530] on p "I prefer to be in a close nit remote-first company. I'm not picky geographicall…" at bounding box center [380, 534] width 504 height 53
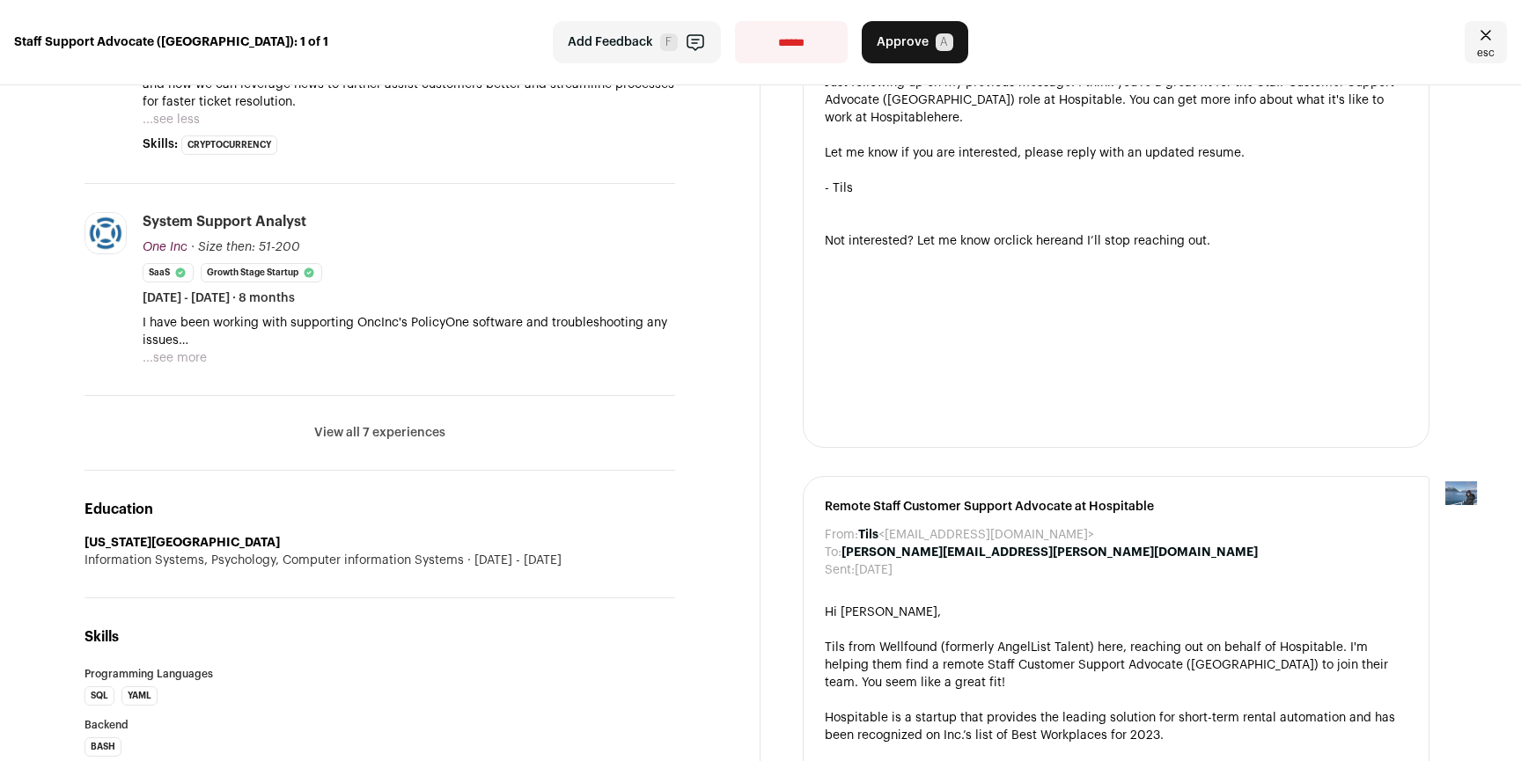
scroll to position [0, 0]
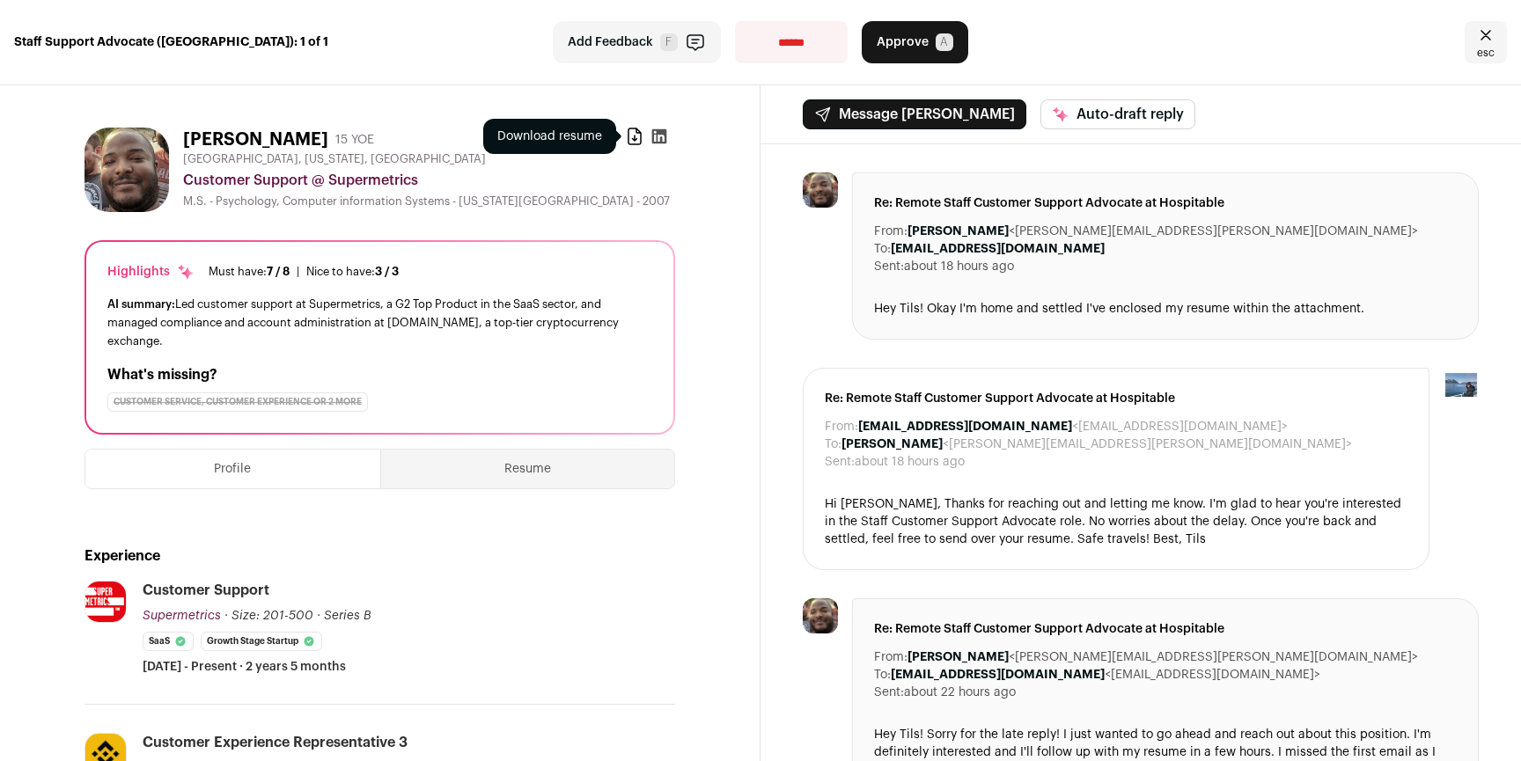
click at [630, 135] on icon at bounding box center [635, 137] width 18 height 18
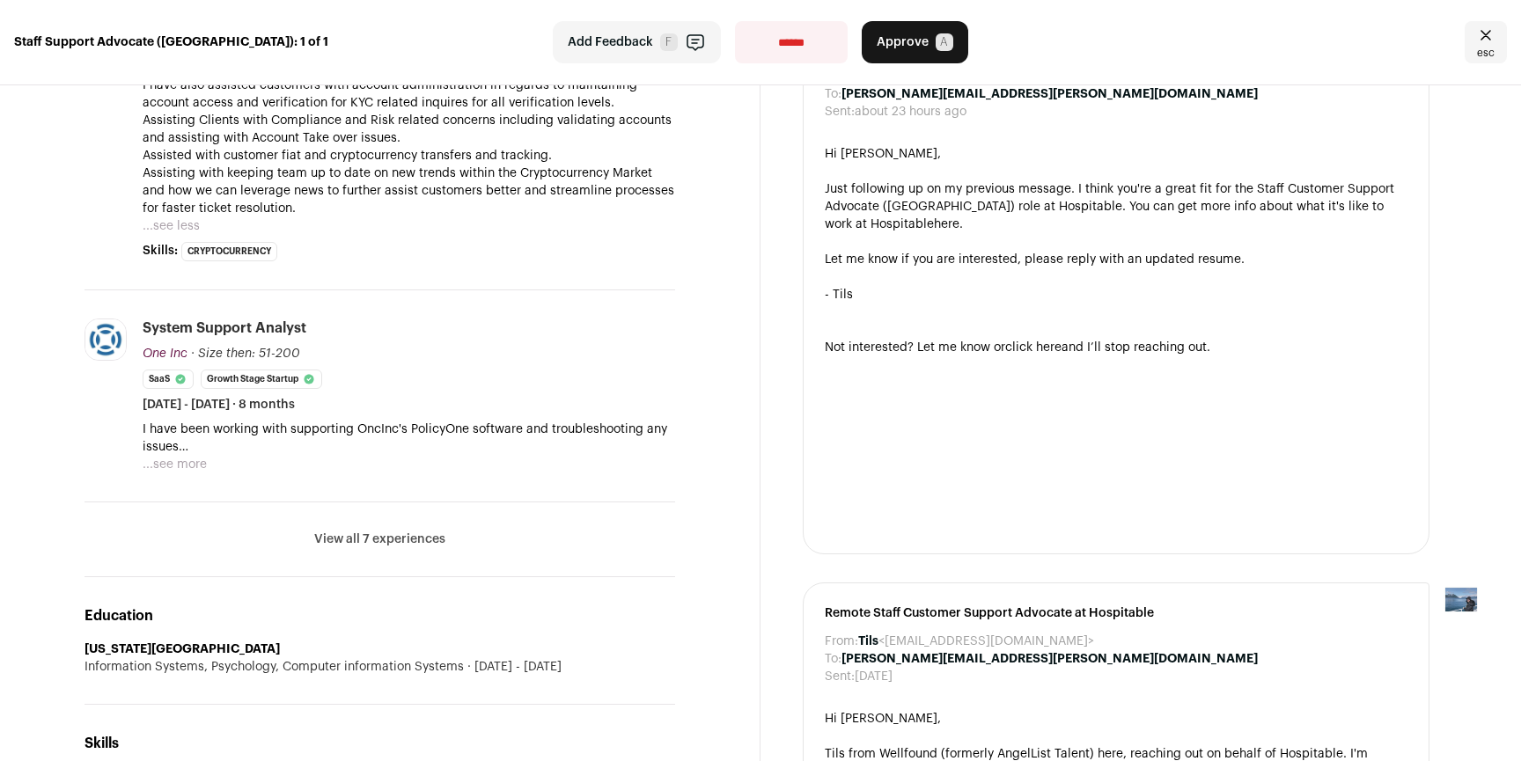
scroll to position [1148, 0]
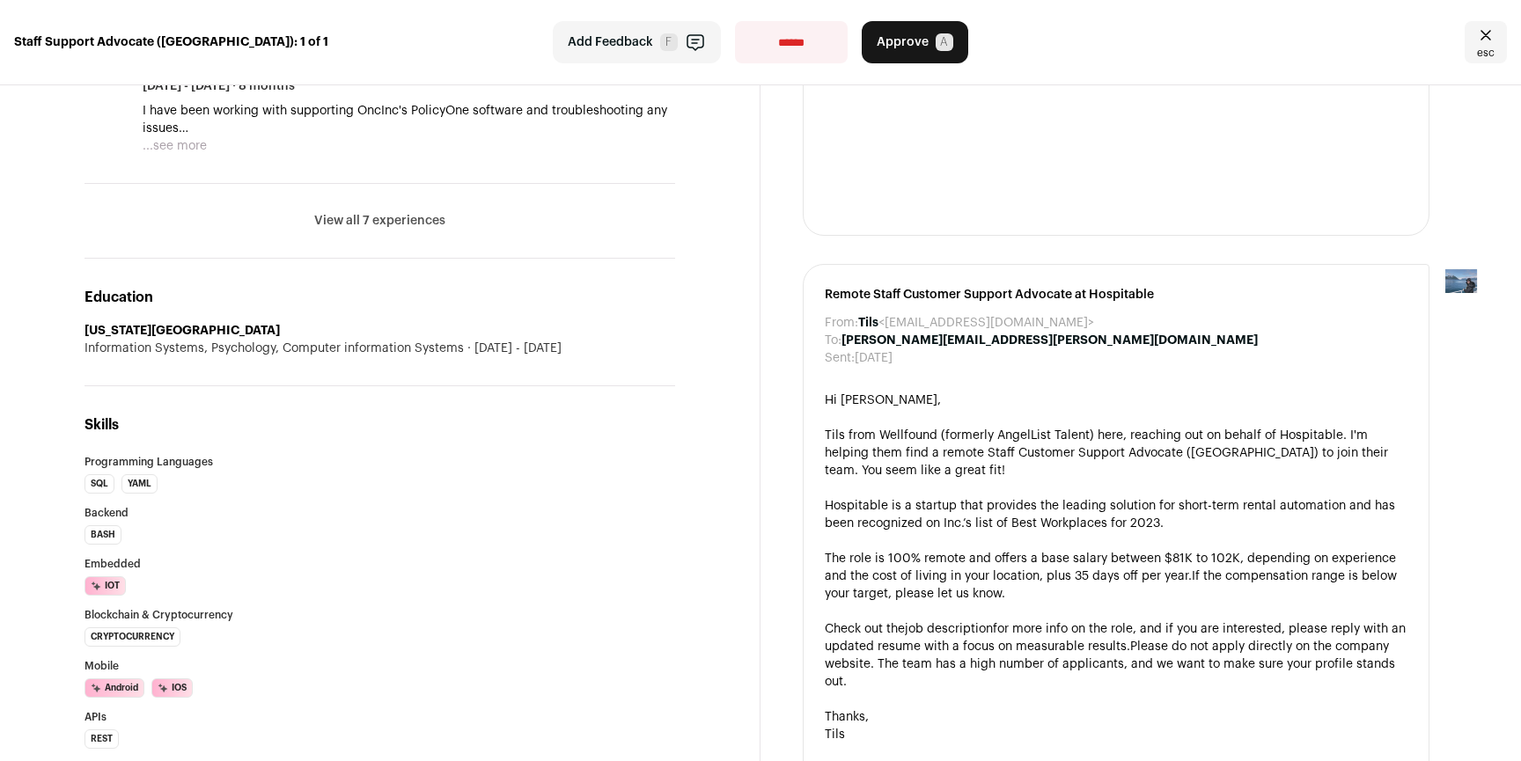
click at [370, 229] on button "View all 7 experiences" at bounding box center [379, 221] width 131 height 18
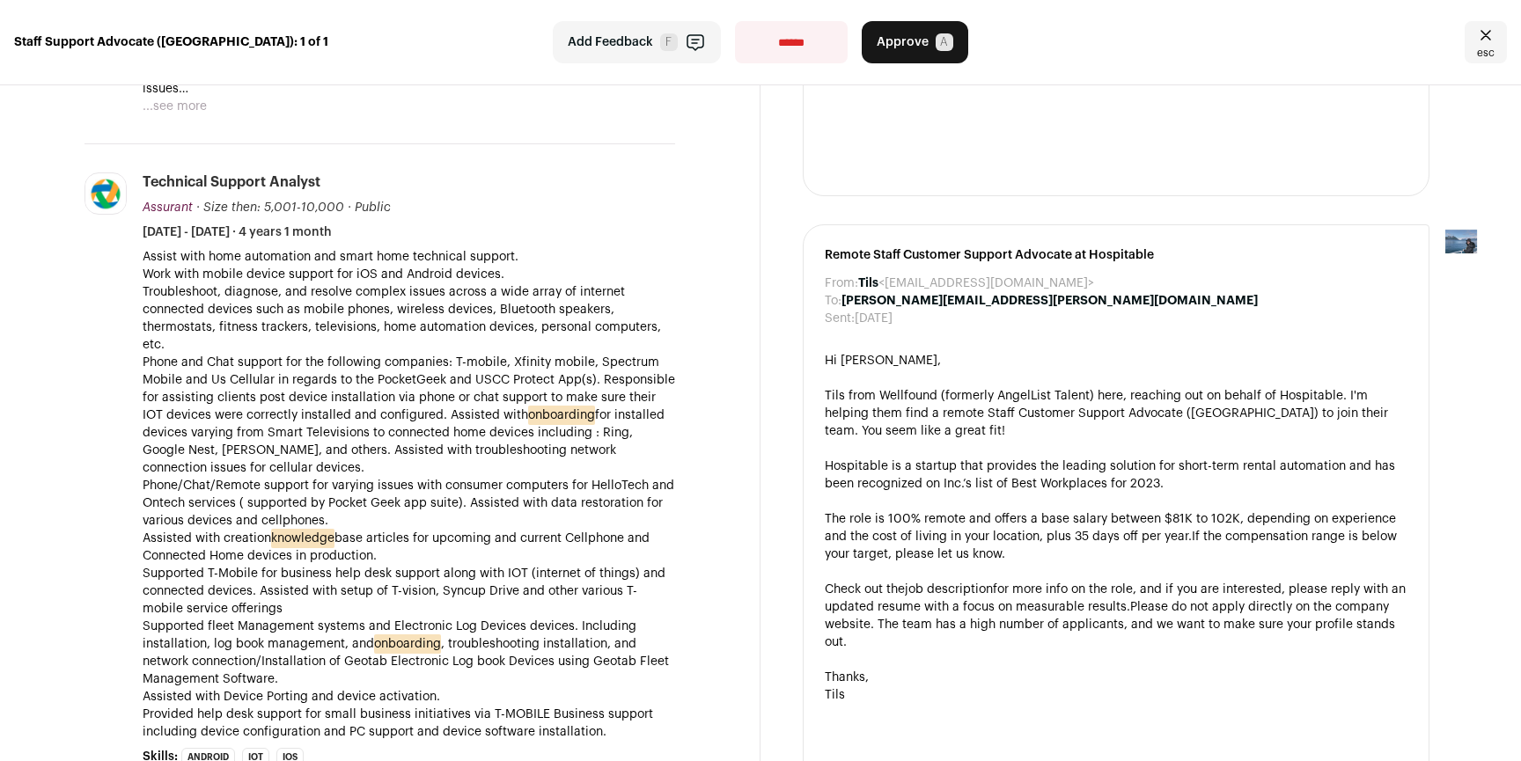
scroll to position [0, 0]
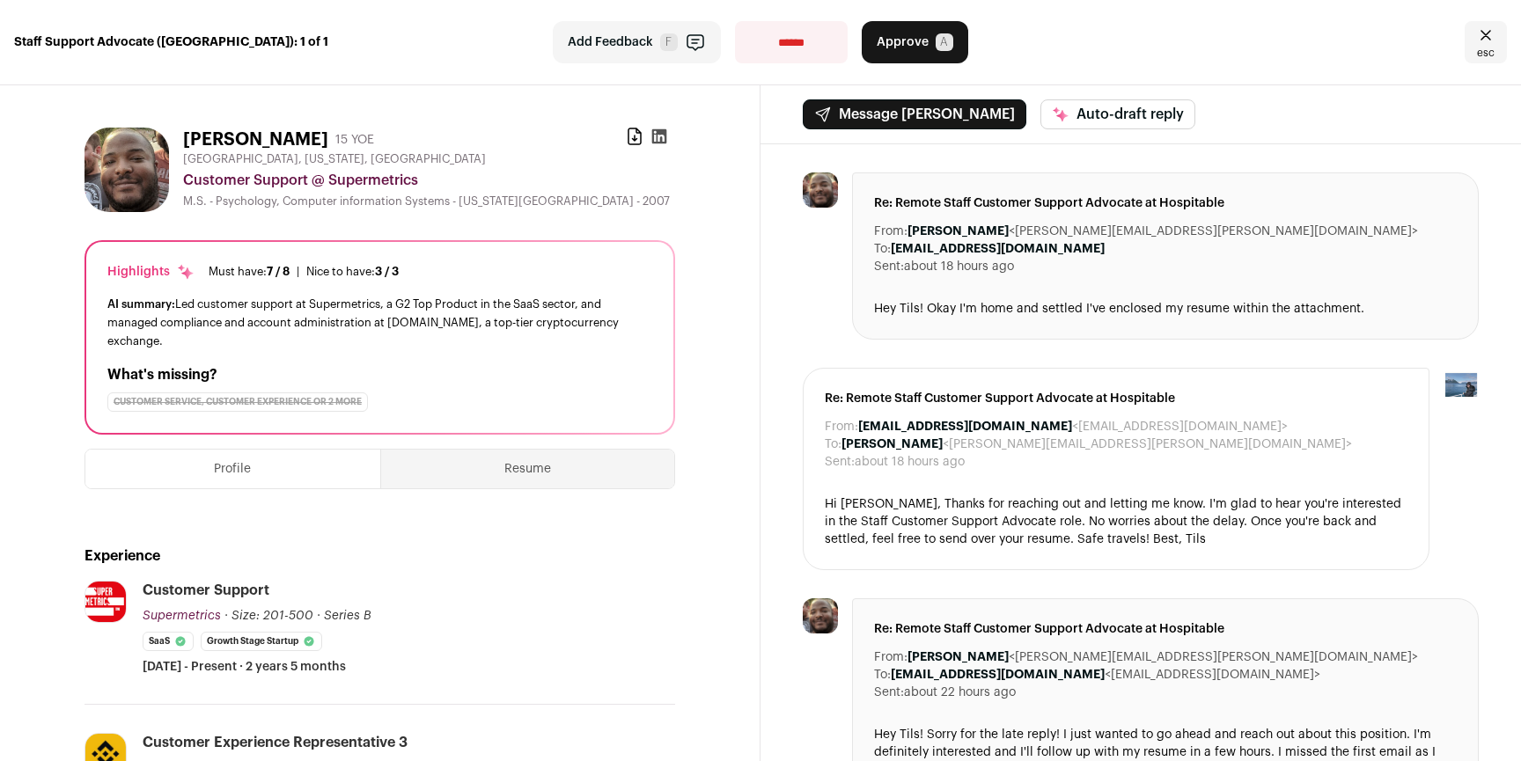
click at [926, 50] on button "Approve A" at bounding box center [915, 42] width 106 height 42
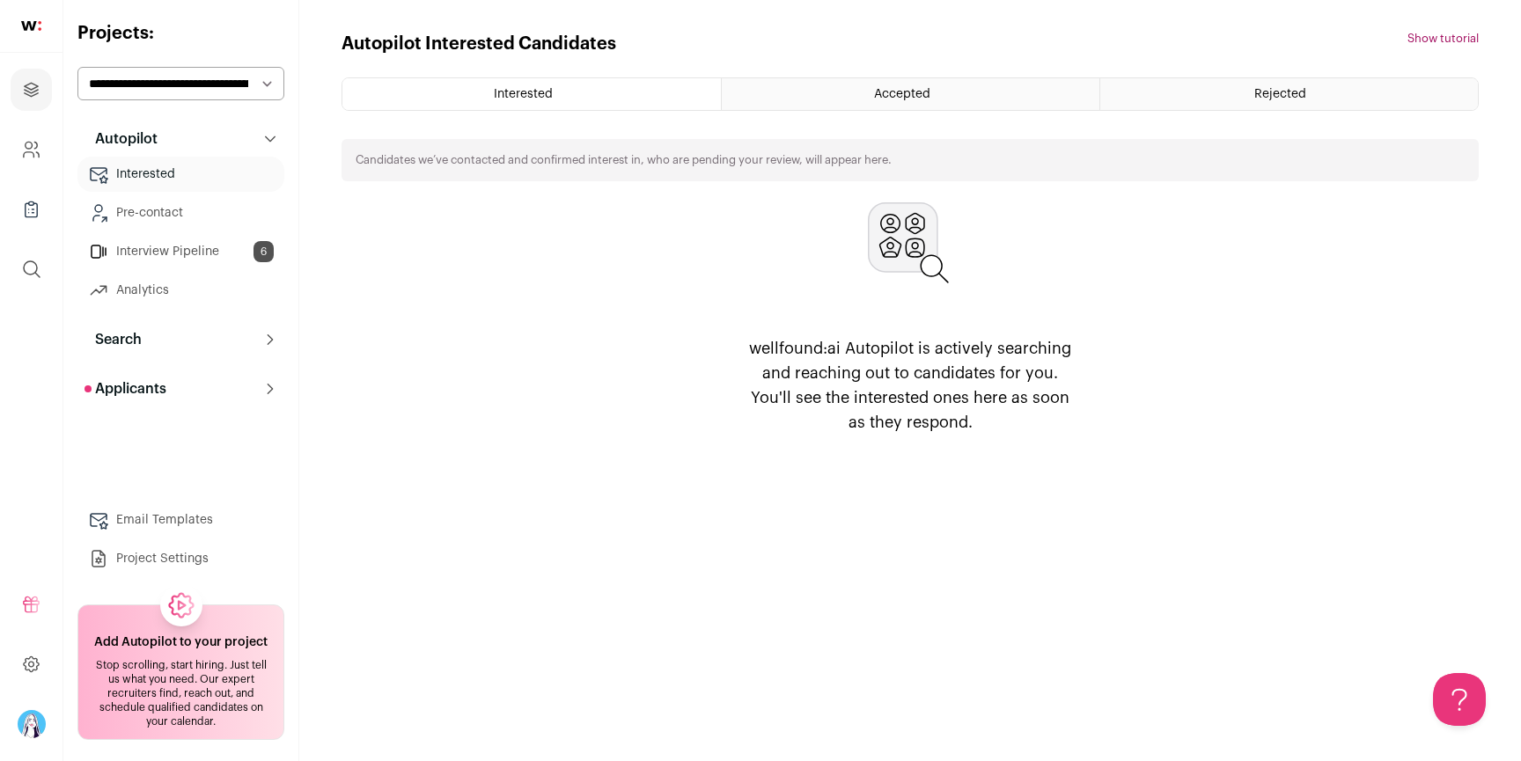
click at [213, 89] on select "**********" at bounding box center [180, 83] width 207 height 33
select select "*****"
click at [77, 67] on select "**********" at bounding box center [180, 83] width 207 height 33
